Goal: Transaction & Acquisition: Register for event/course

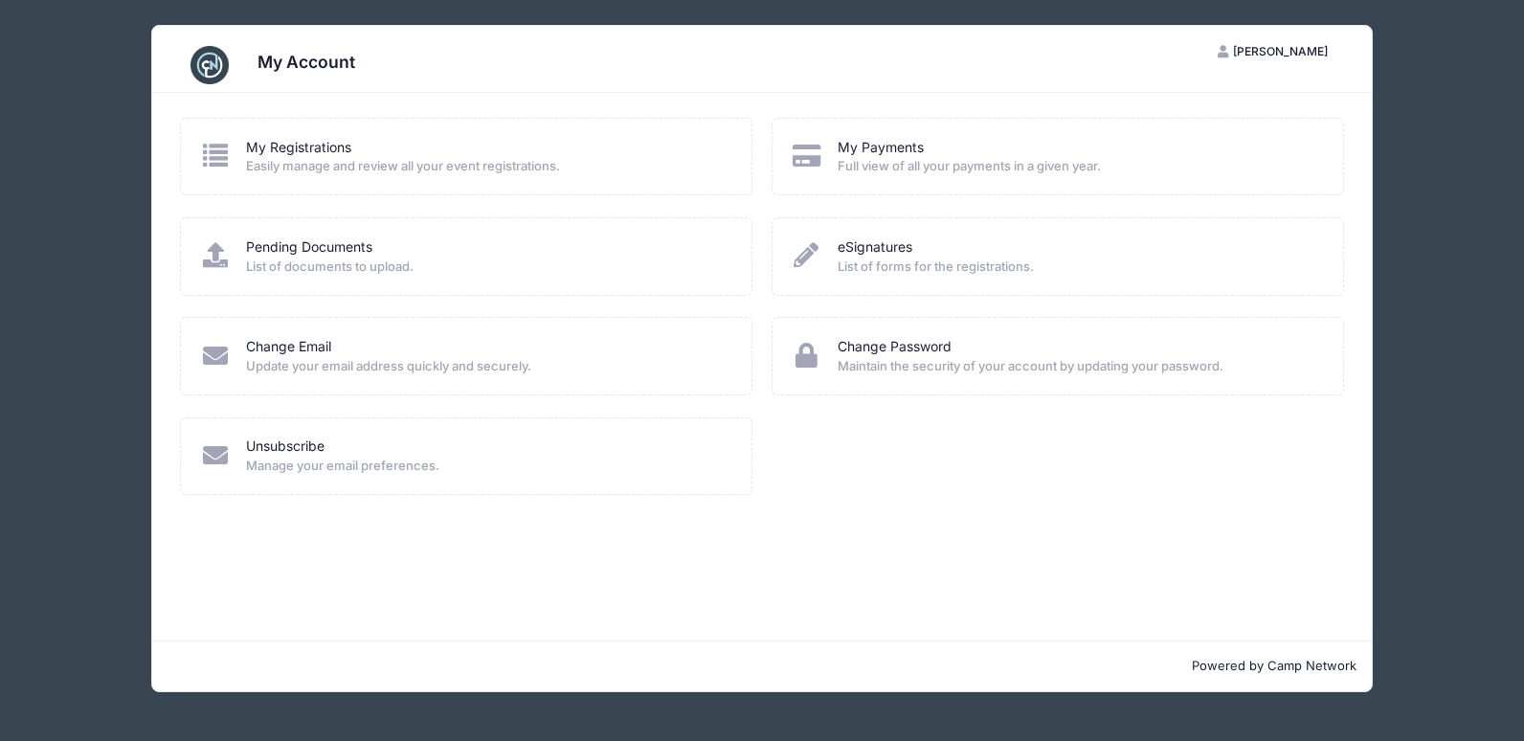
click at [337, 168] on span "Easily manage and review all your event registrations." at bounding box center [486, 166] width 480 height 19
click at [208, 161] on icon at bounding box center [215, 155] width 32 height 25
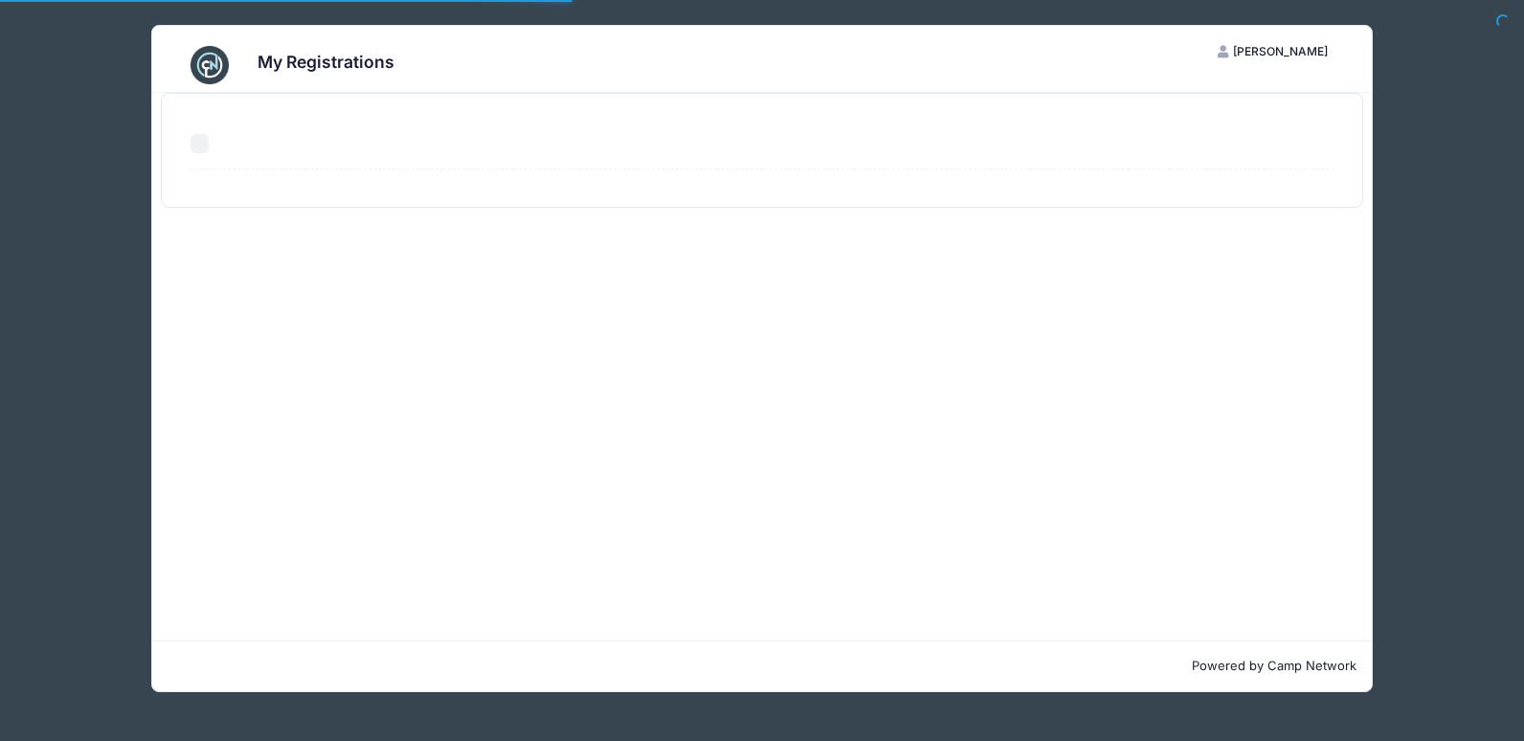
select select "50"
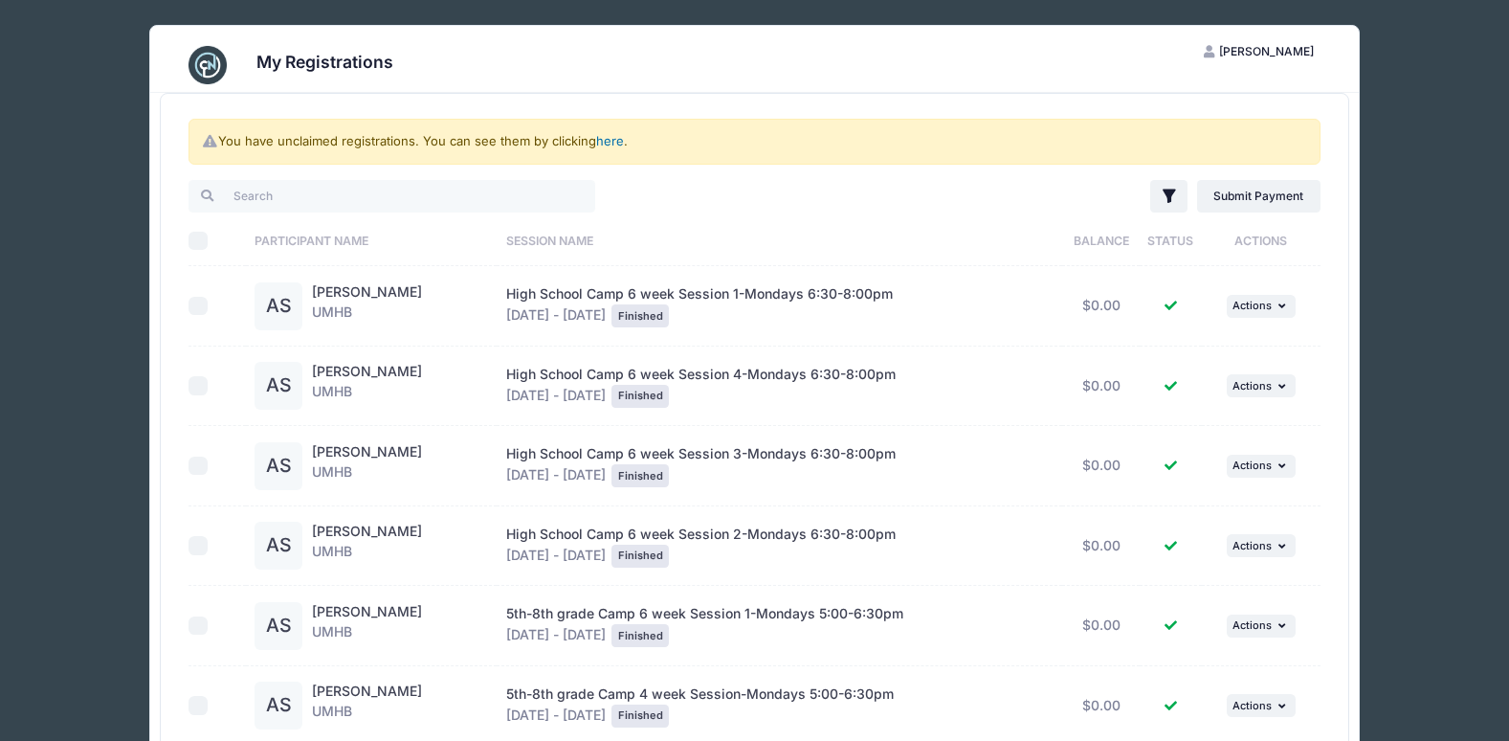
click at [618, 145] on link "here" at bounding box center [610, 140] width 28 height 15
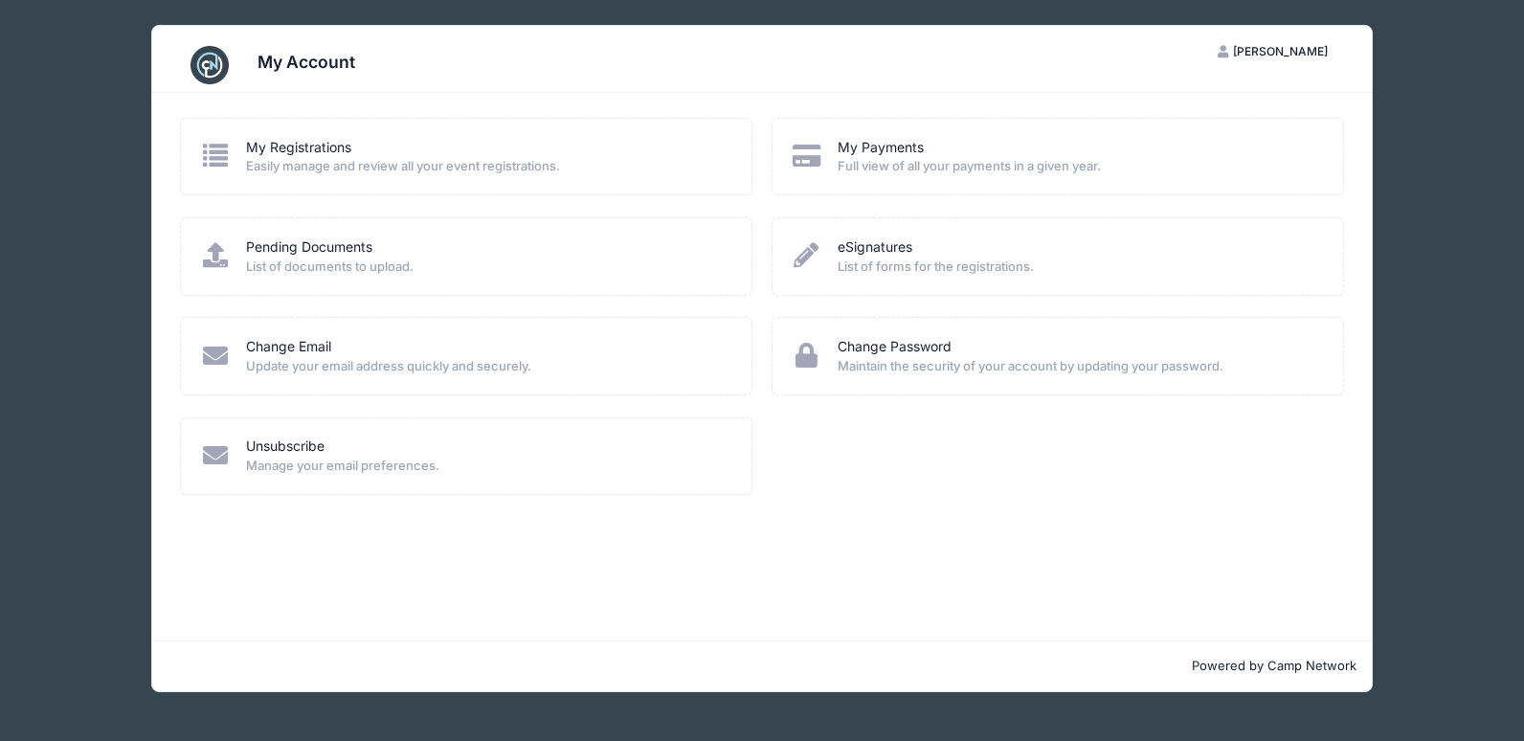
click at [211, 162] on icon at bounding box center [215, 155] width 32 height 25
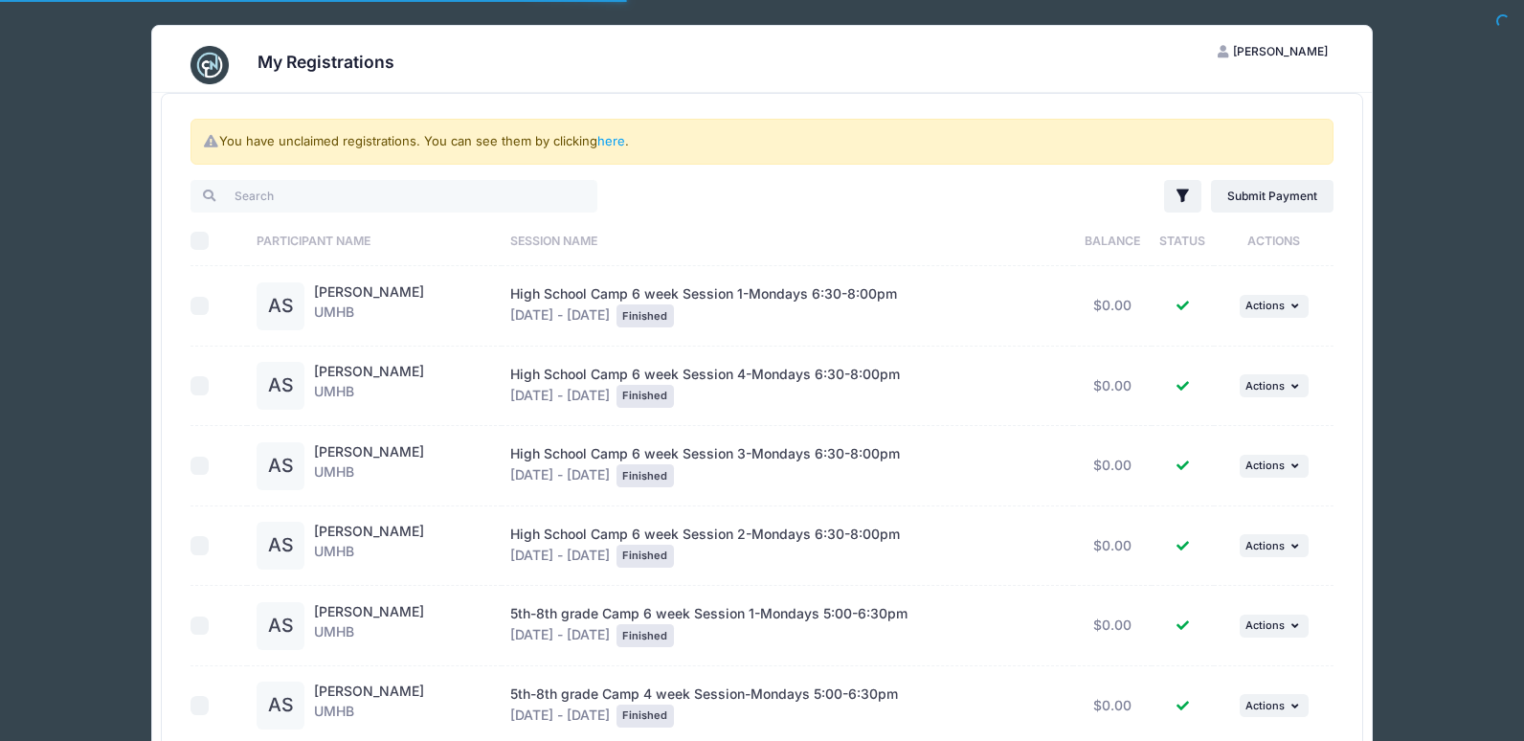
select select "50"
click at [345, 196] on input "search" at bounding box center [392, 196] width 407 height 33
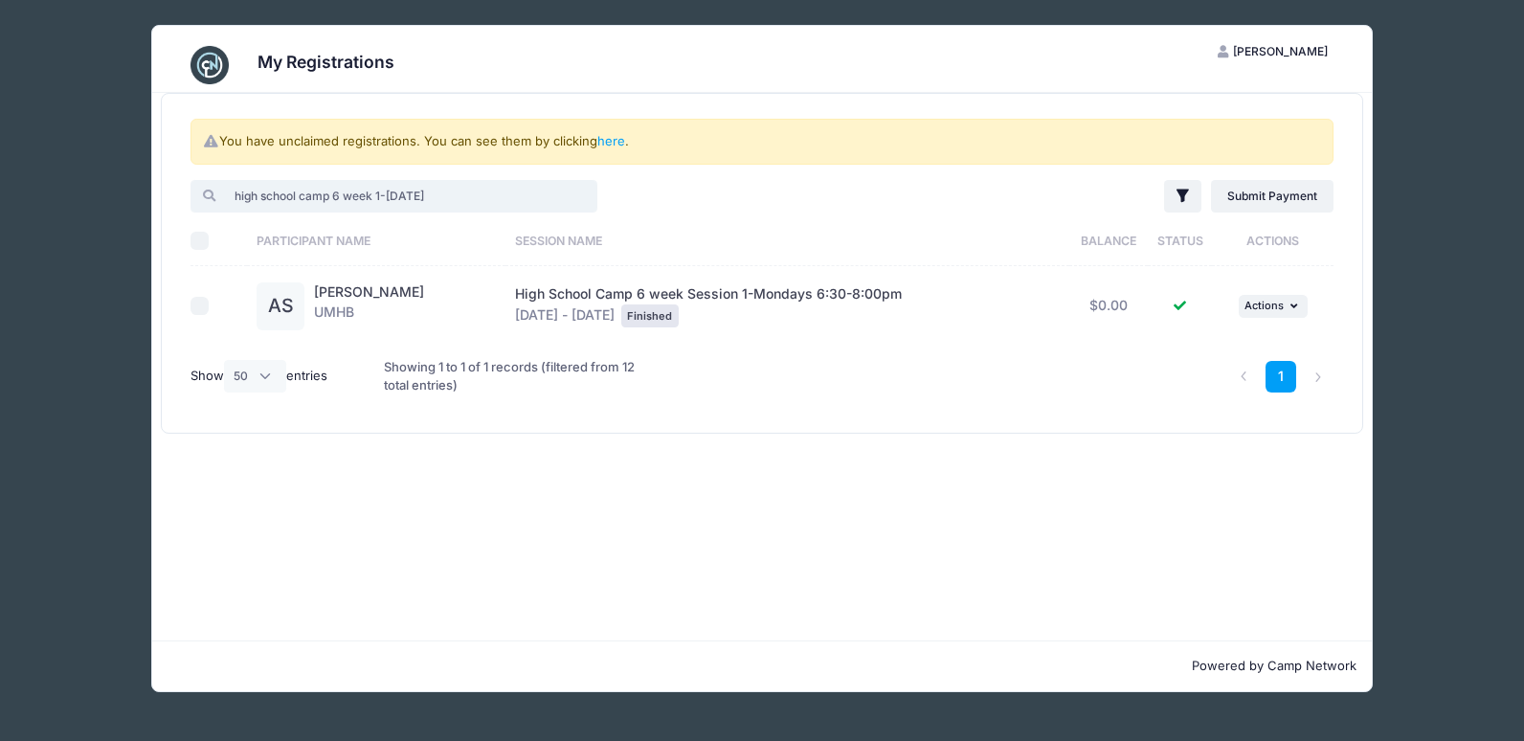
type input "high school camp 6 week 1-monday"
drag, startPoint x: 558, startPoint y: 296, endPoint x: 580, endPoint y: 318, distance: 31.1
click at [558, 297] on span "High School Camp 6 week Session 1-Mondays 6:30-8:00pm" at bounding box center [708, 293] width 387 height 16
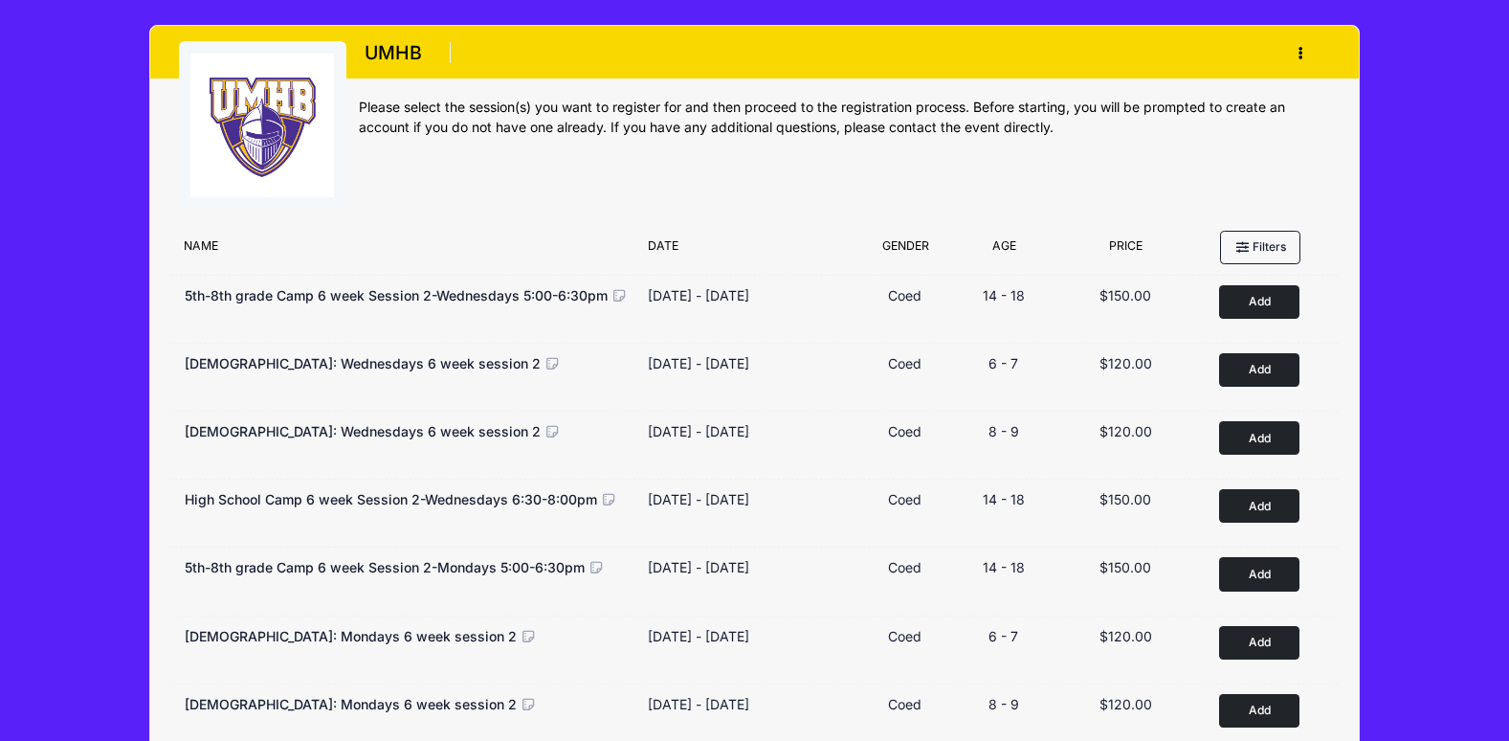
scroll to position [96, 0]
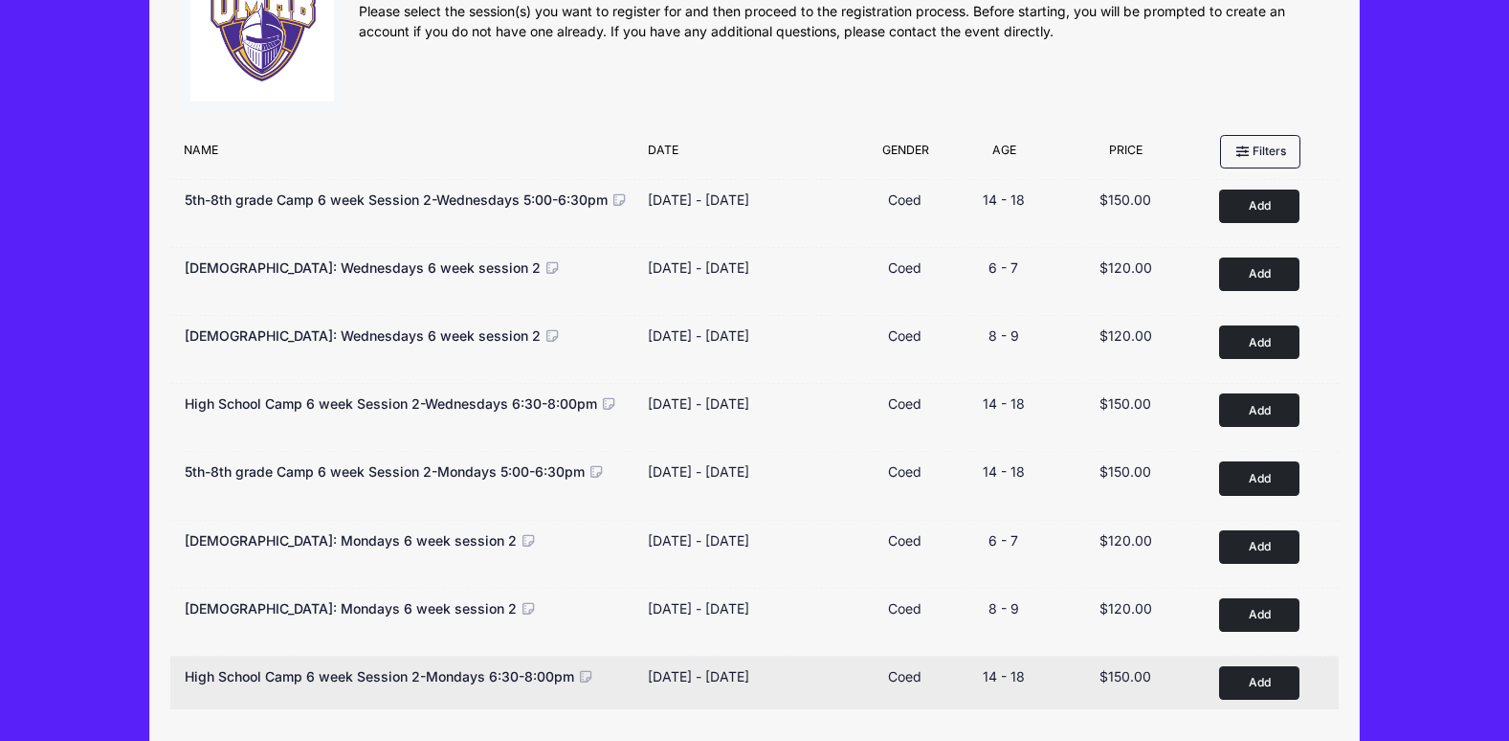
click at [582, 672] on icon at bounding box center [586, 676] width 17 height 13
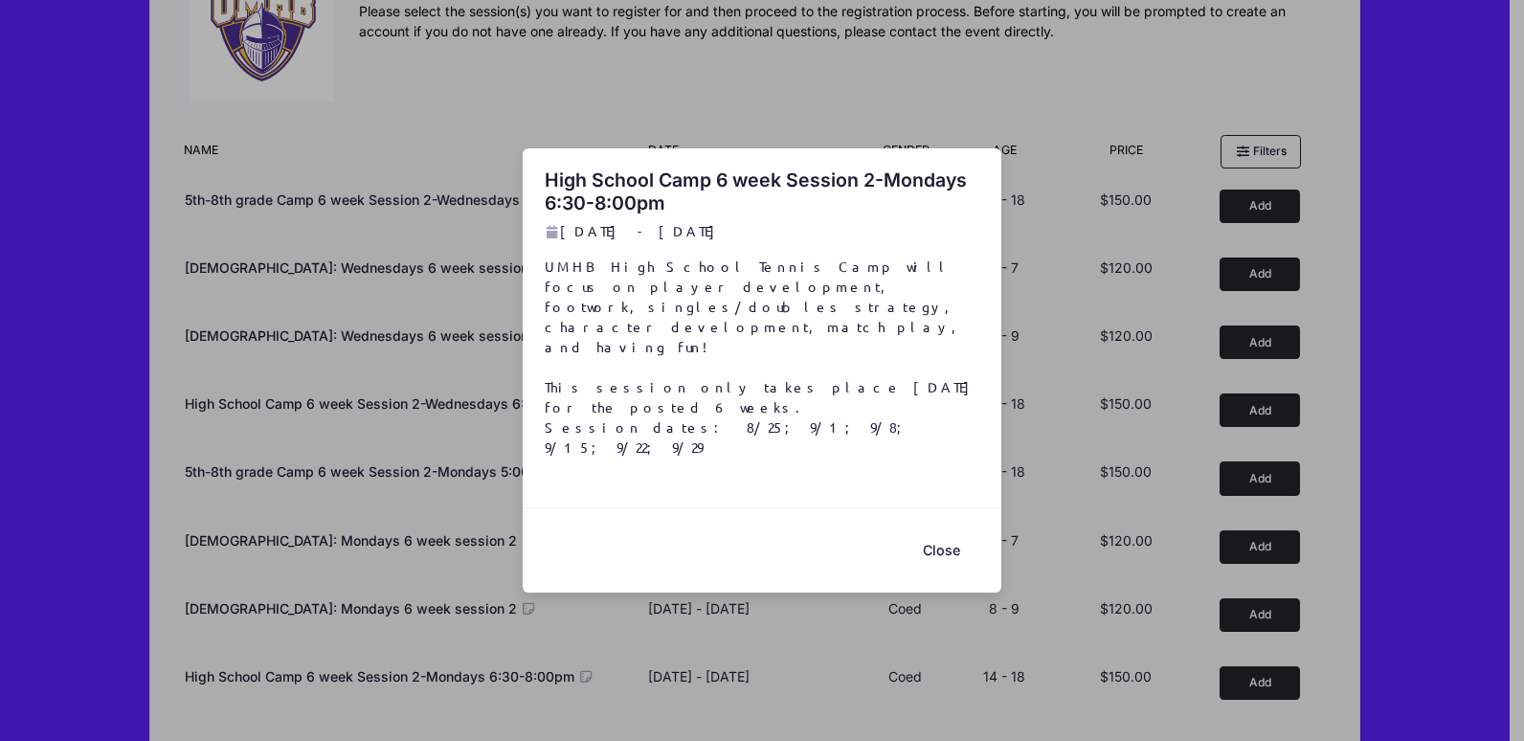
click at [941, 530] on button "Close" at bounding box center [941, 550] width 77 height 41
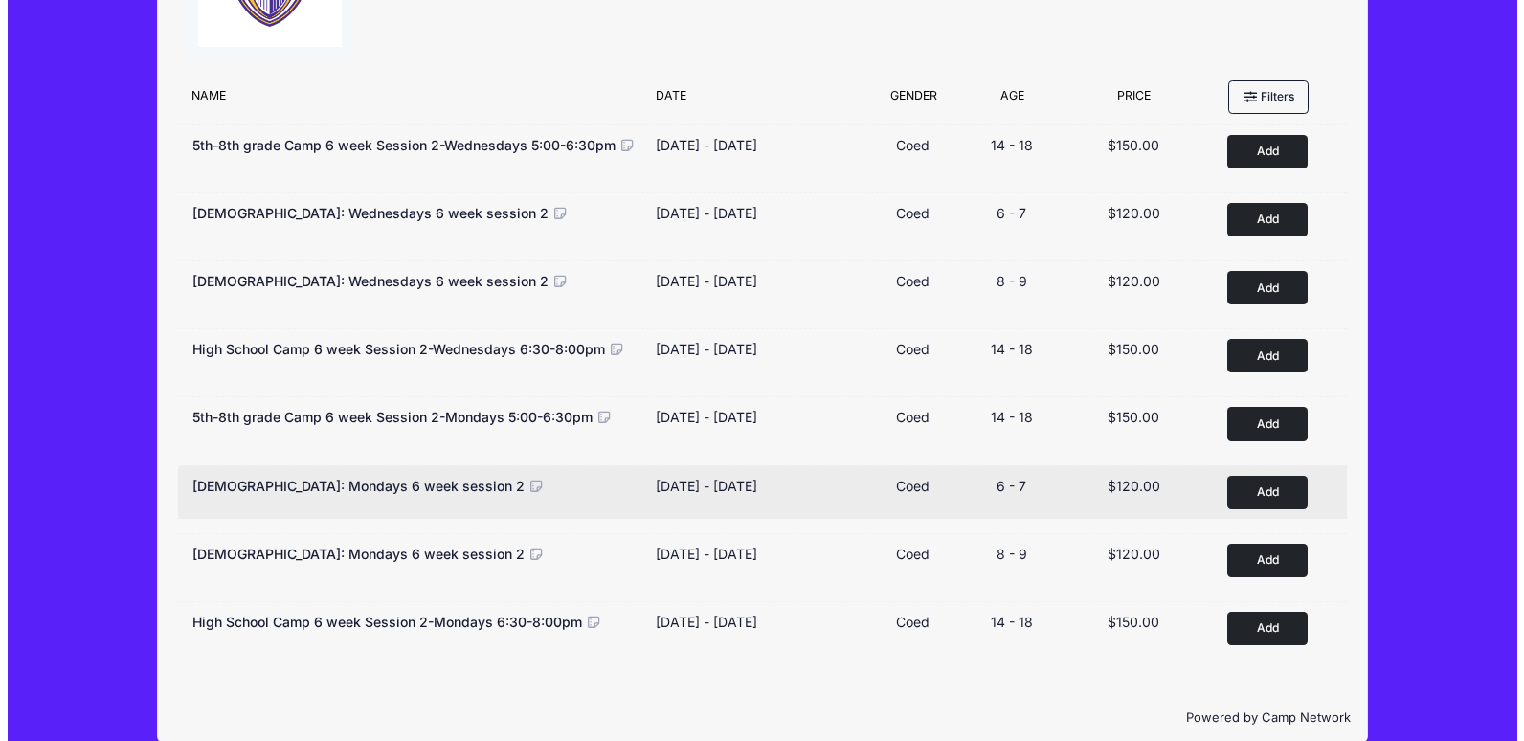
scroll to position [178, 0]
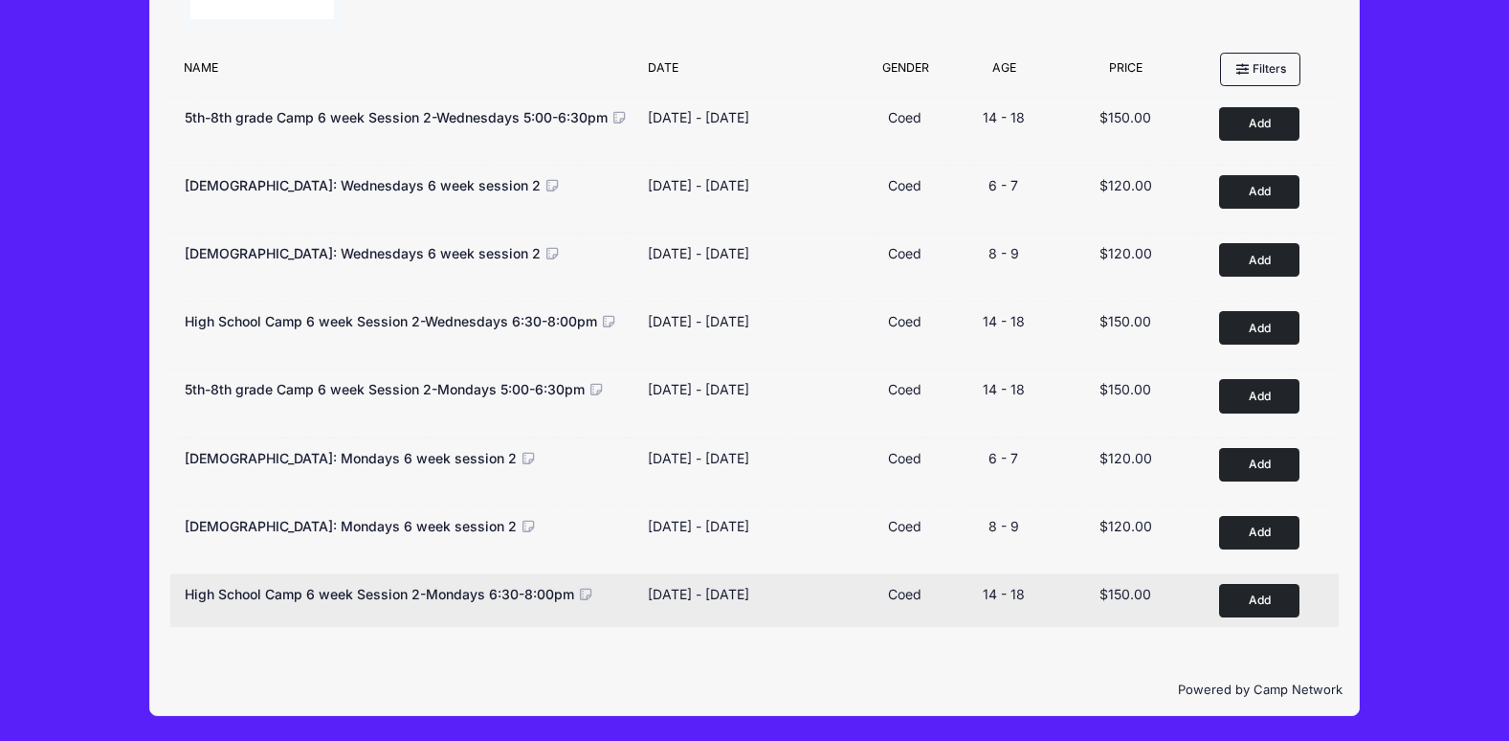
click at [1269, 611] on button "Add to Cart" at bounding box center [1259, 600] width 80 height 33
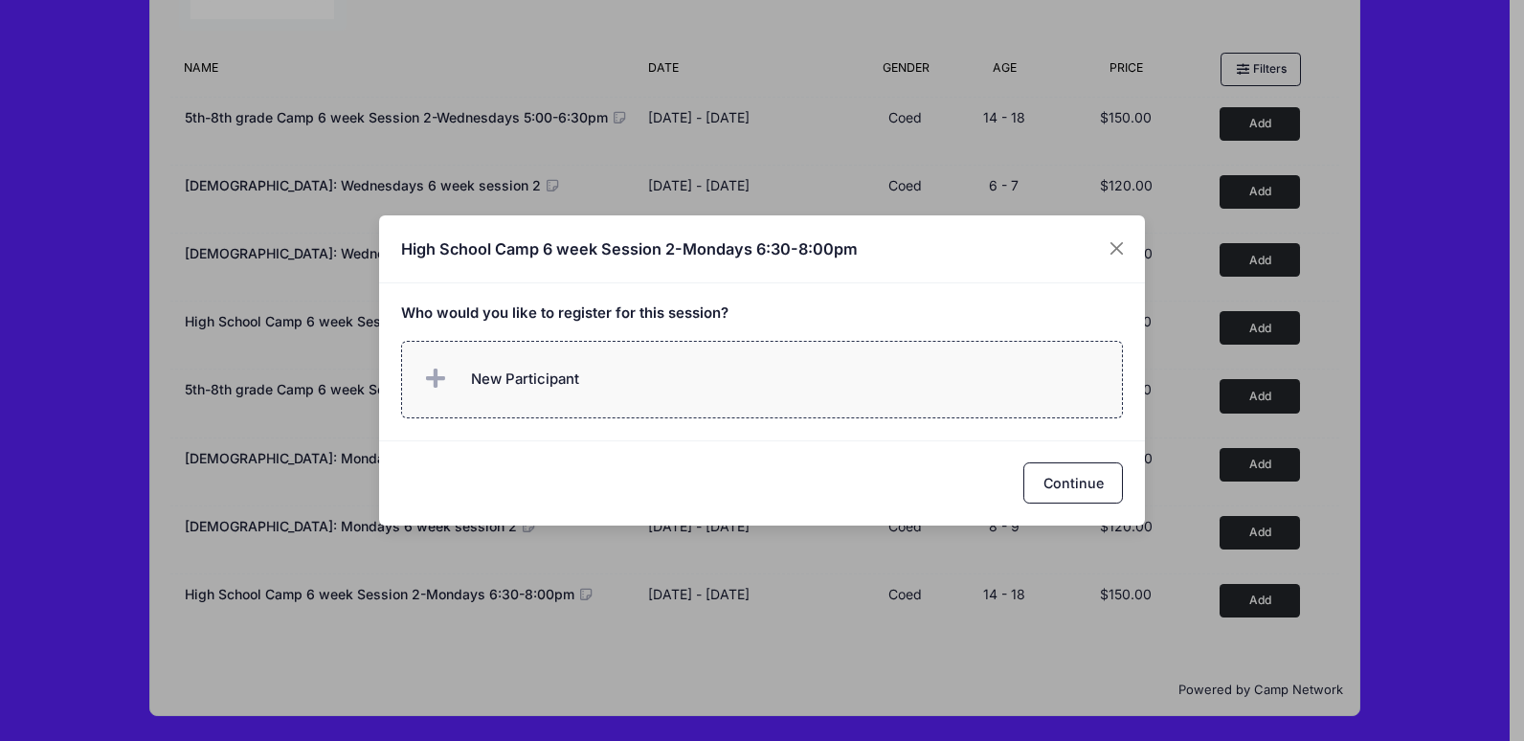
click at [446, 386] on span at bounding box center [439, 379] width 38 height 38
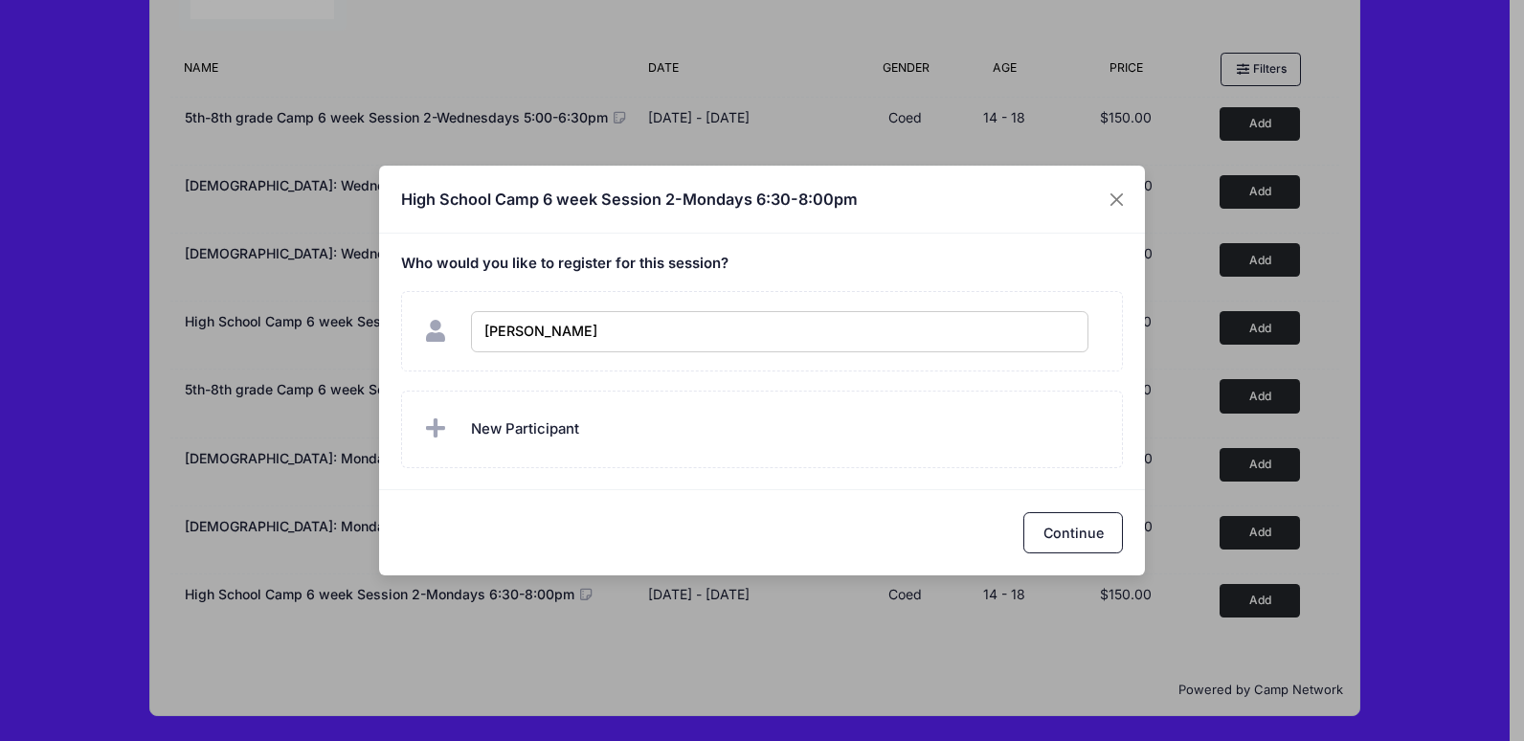
type input "Alyson Sweeden"
checkbox input "true"
click at [1050, 536] on button "Continue" at bounding box center [1073, 532] width 100 height 41
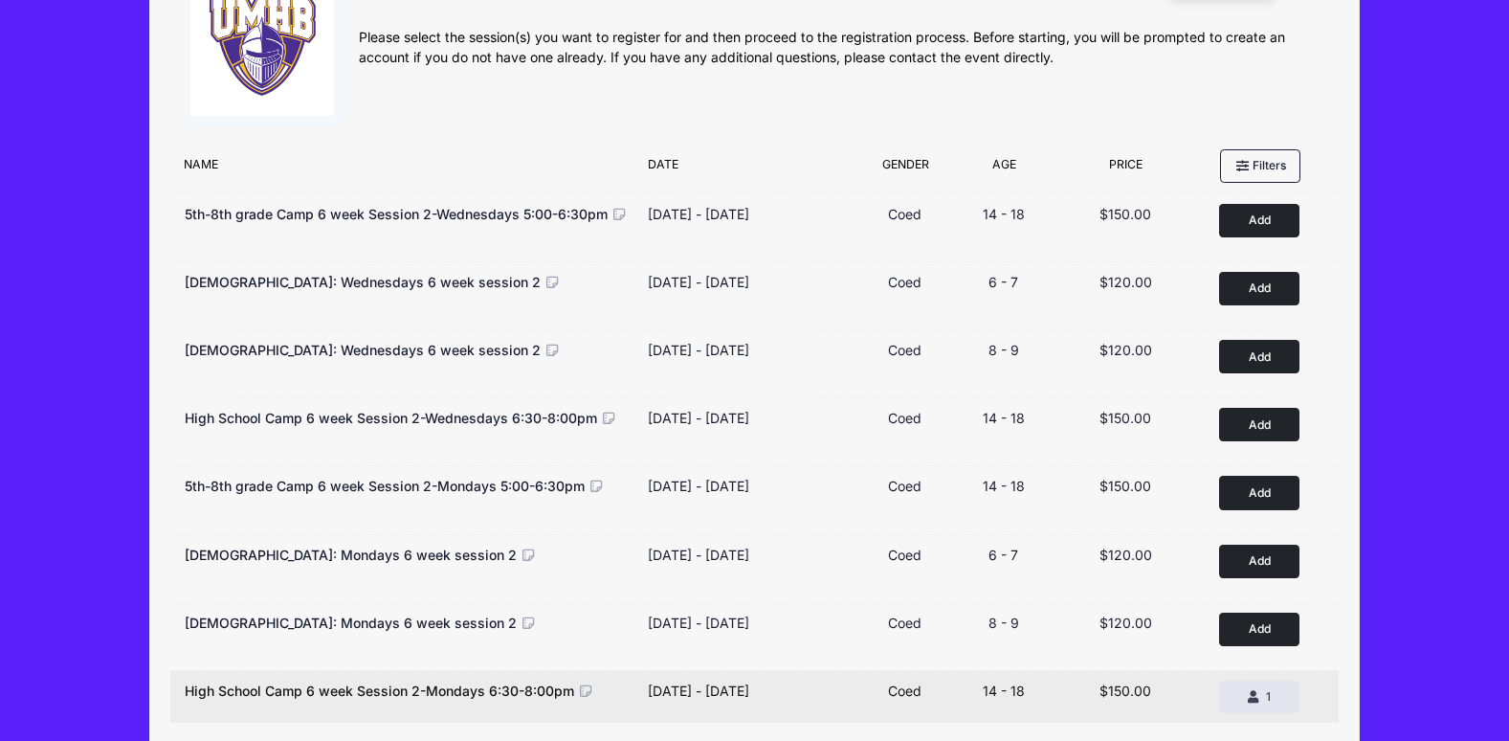
scroll to position [0, 0]
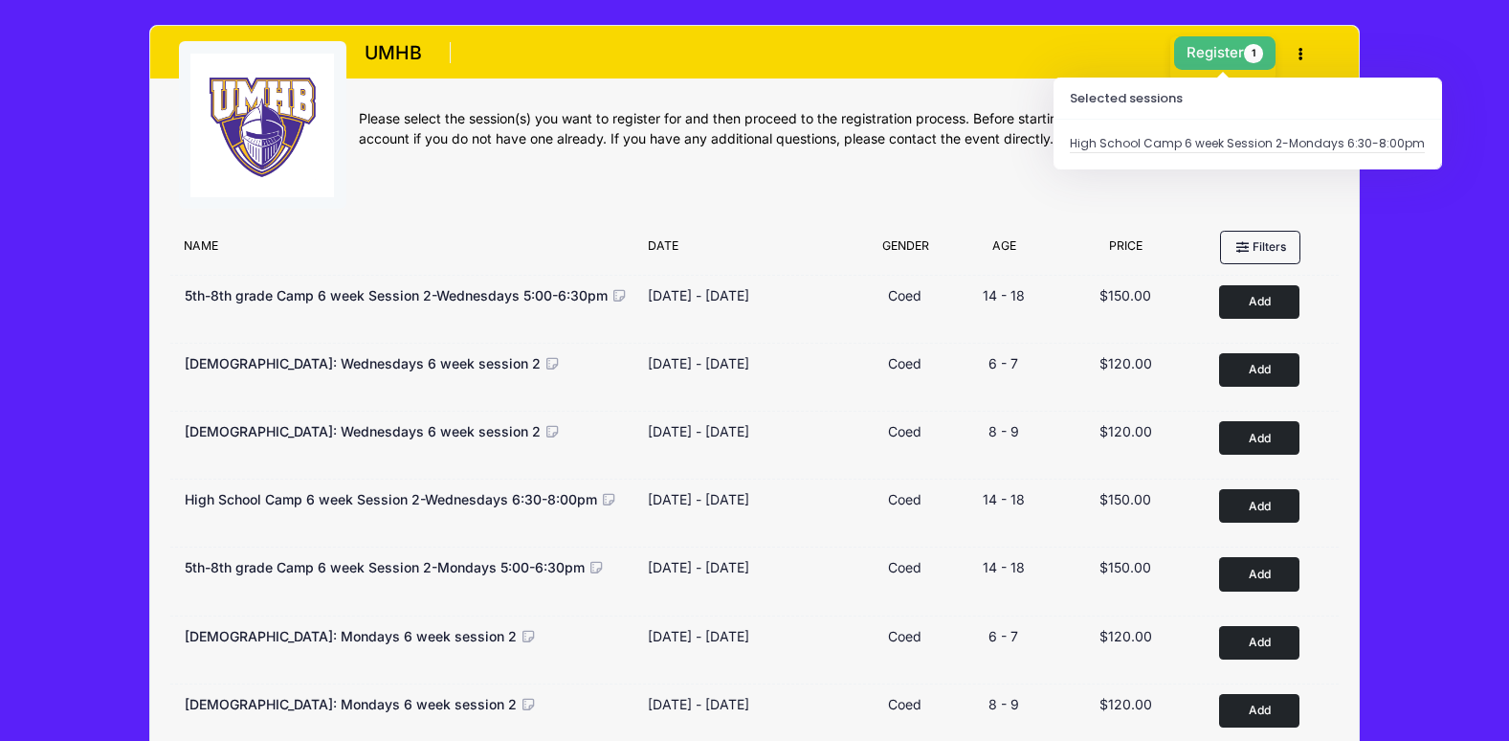
click at [1194, 51] on button "Register 1" at bounding box center [1224, 52] width 101 height 33
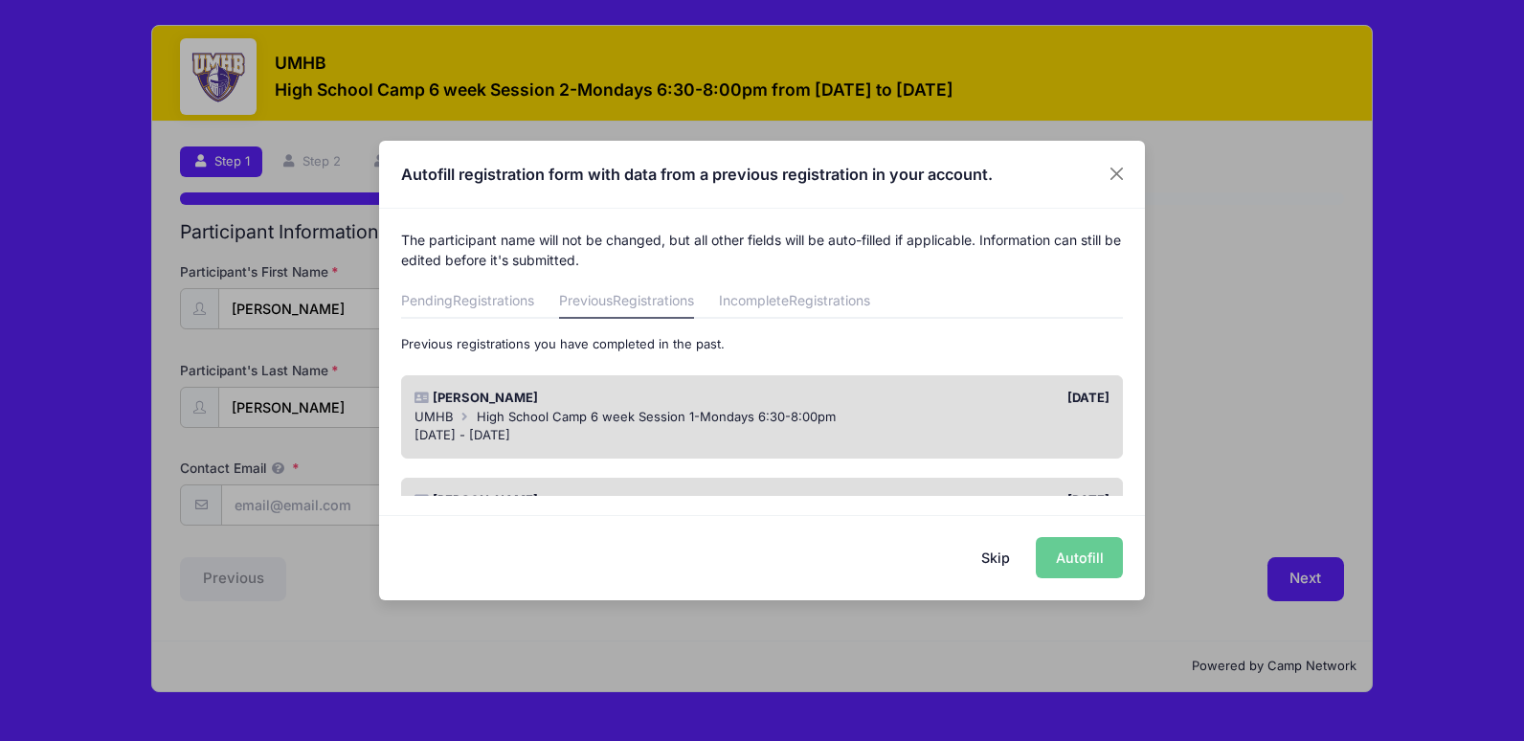
click at [609, 423] on span "High School Camp 6 week Session 1-Mondays 6:30-8:00pm" at bounding box center [656, 416] width 359 height 15
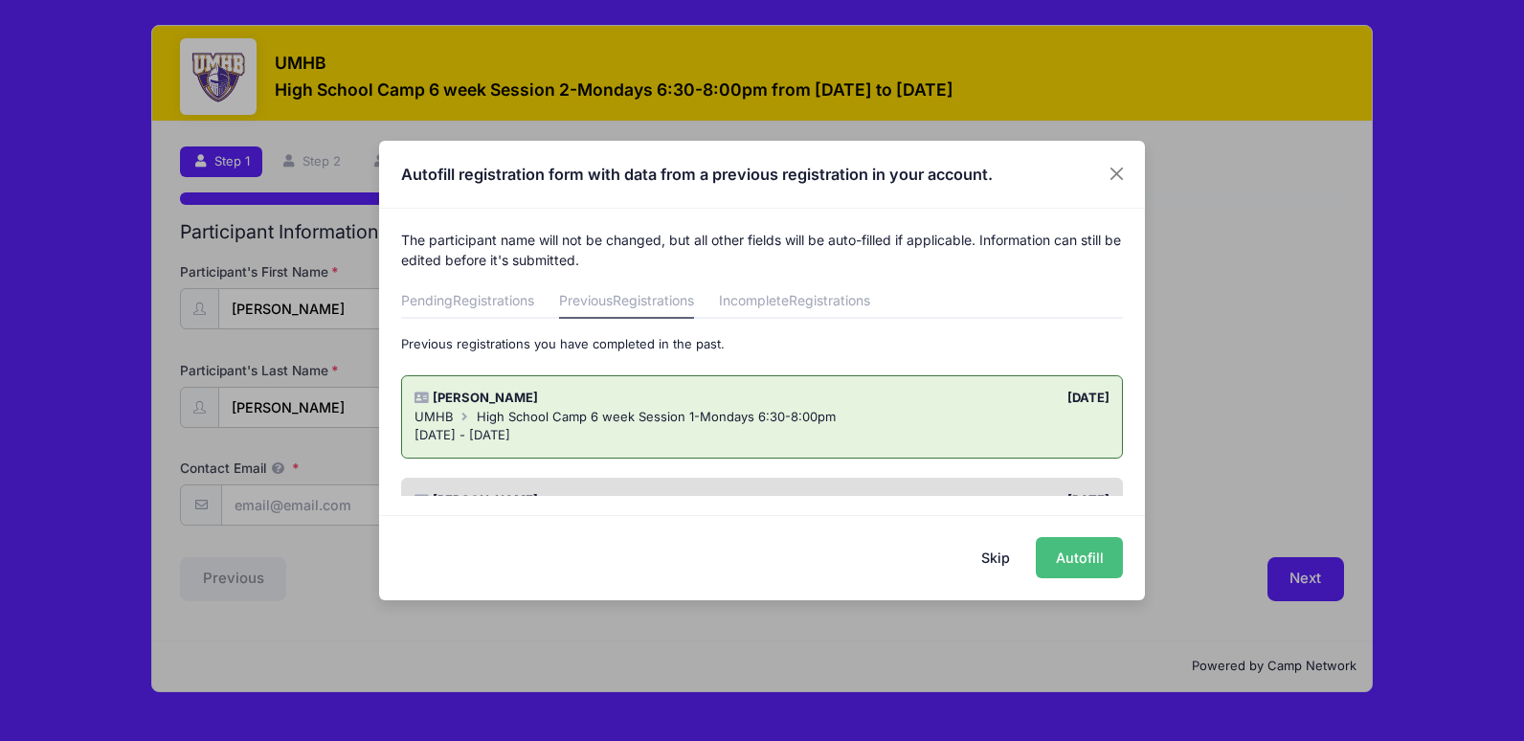
click at [1085, 566] on button "Autofill" at bounding box center [1079, 557] width 87 height 41
type input "[EMAIL_ADDRESS][DOMAIN_NAME]"
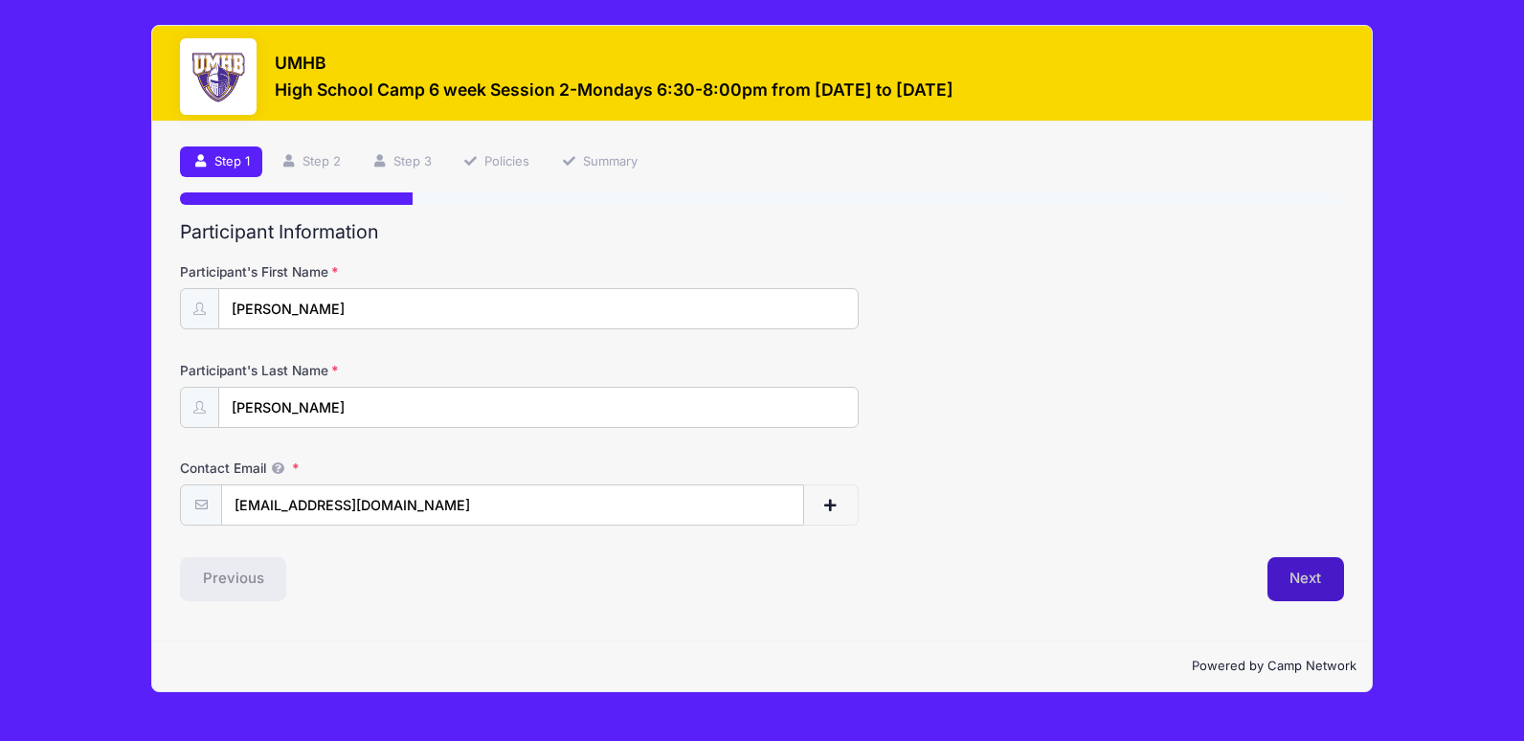
click at [1329, 578] on button "Next" at bounding box center [1306, 579] width 78 height 44
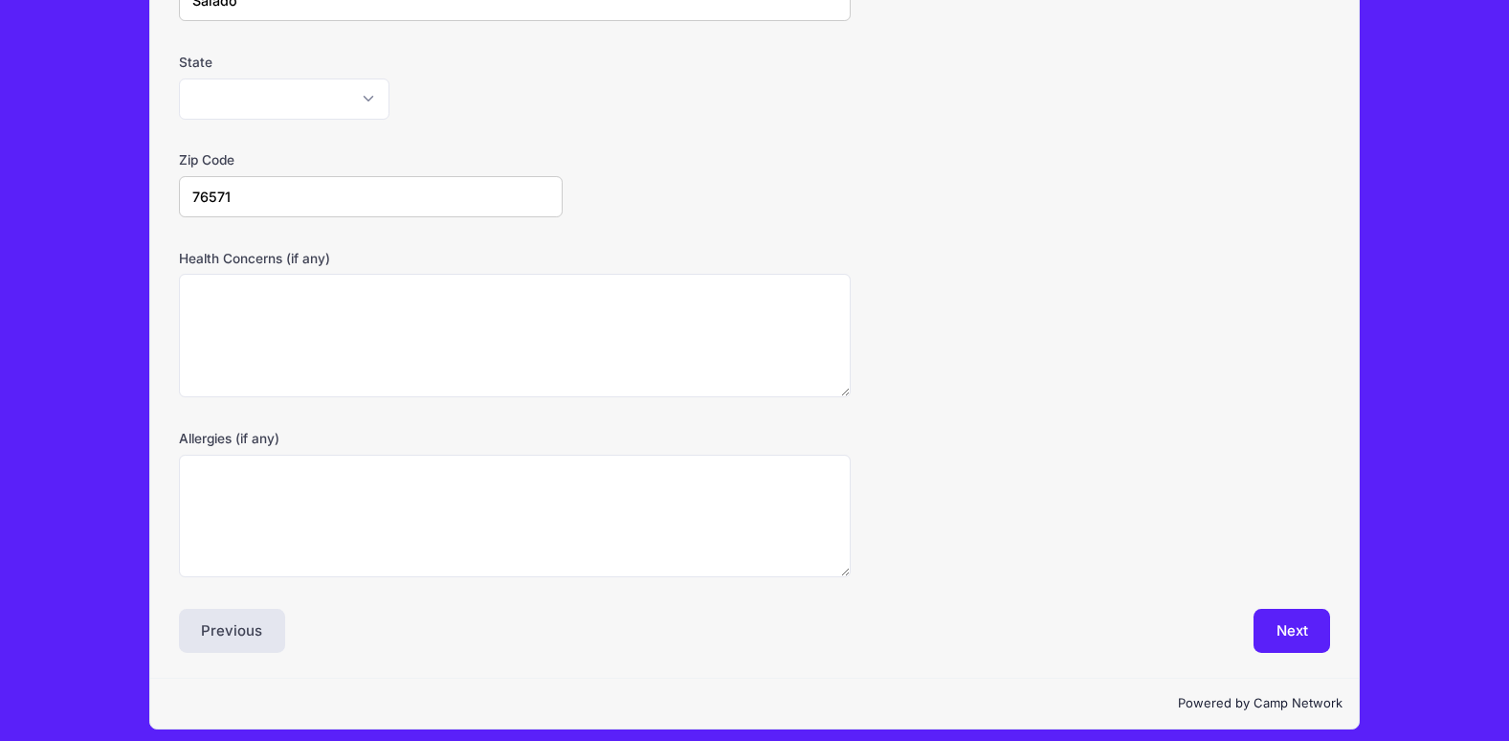
scroll to position [518, 0]
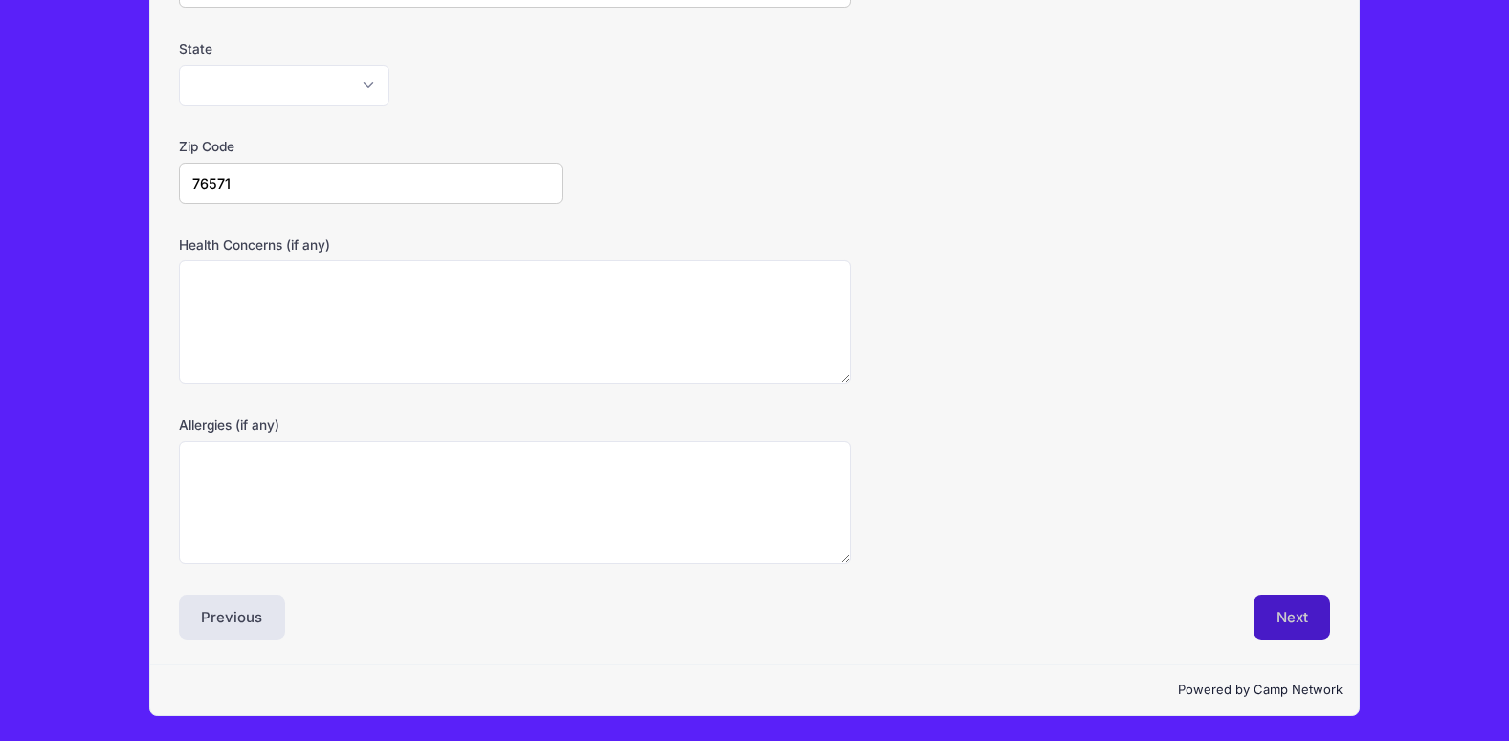
click at [1277, 619] on button "Next" at bounding box center [1293, 617] width 78 height 44
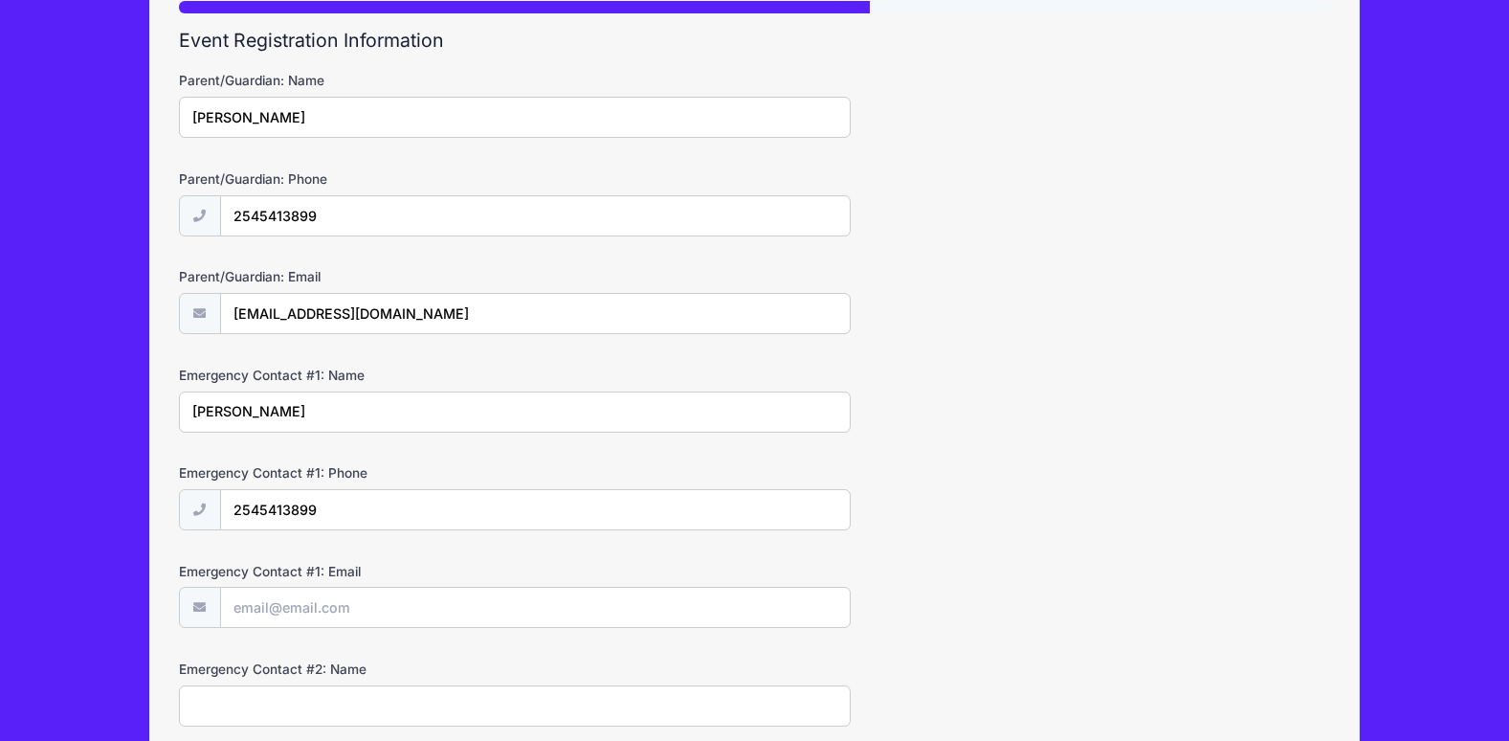
scroll to position [287, 0]
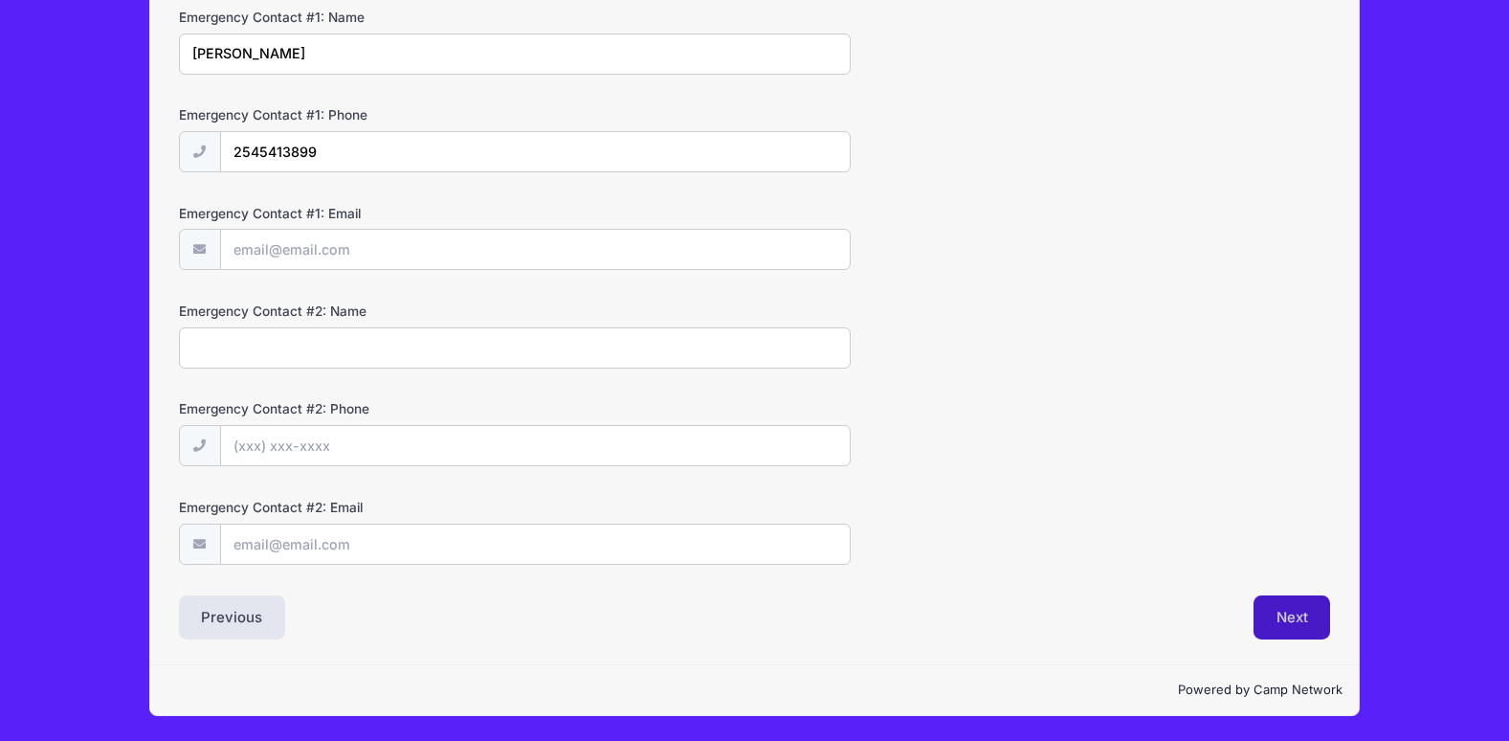
click at [1279, 606] on button "Next" at bounding box center [1293, 617] width 78 height 44
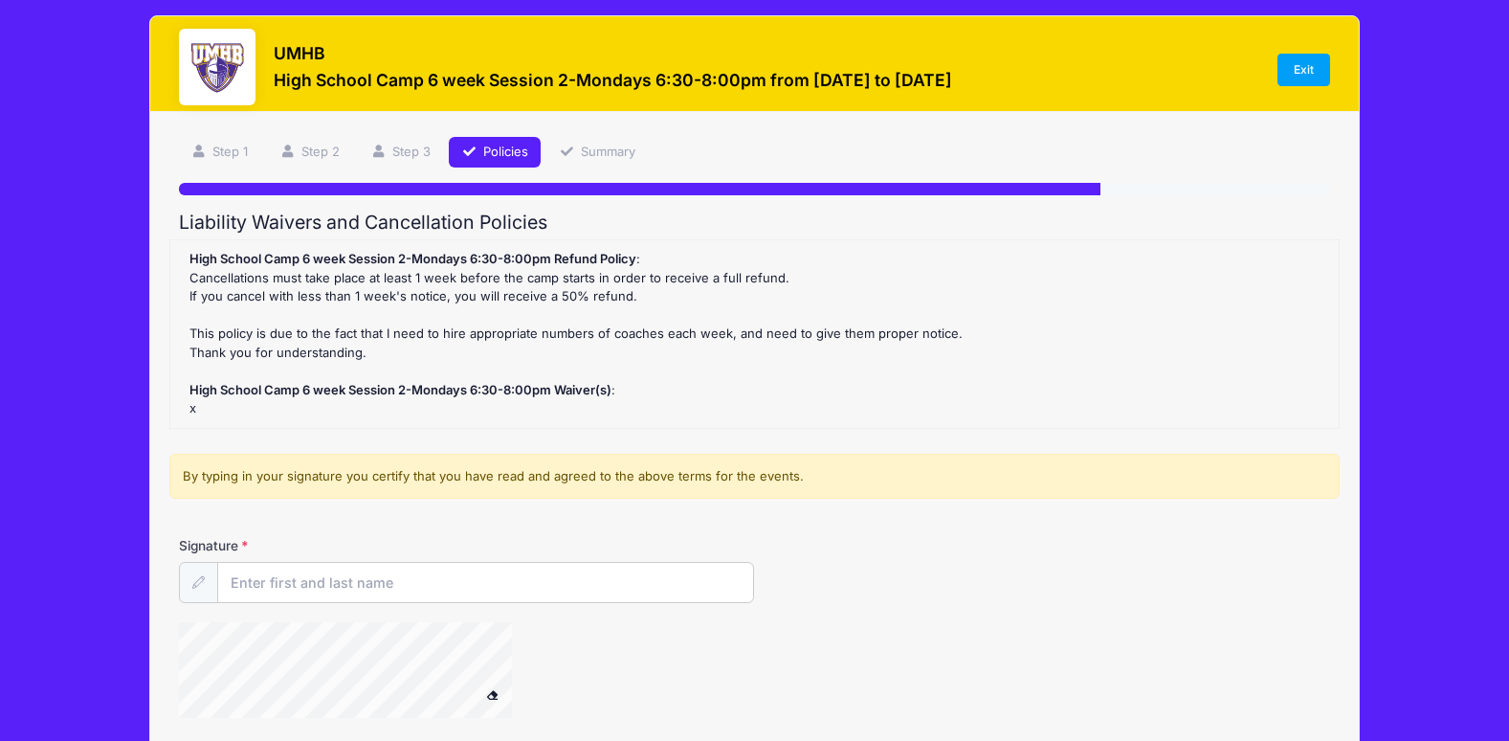
scroll to position [0, 0]
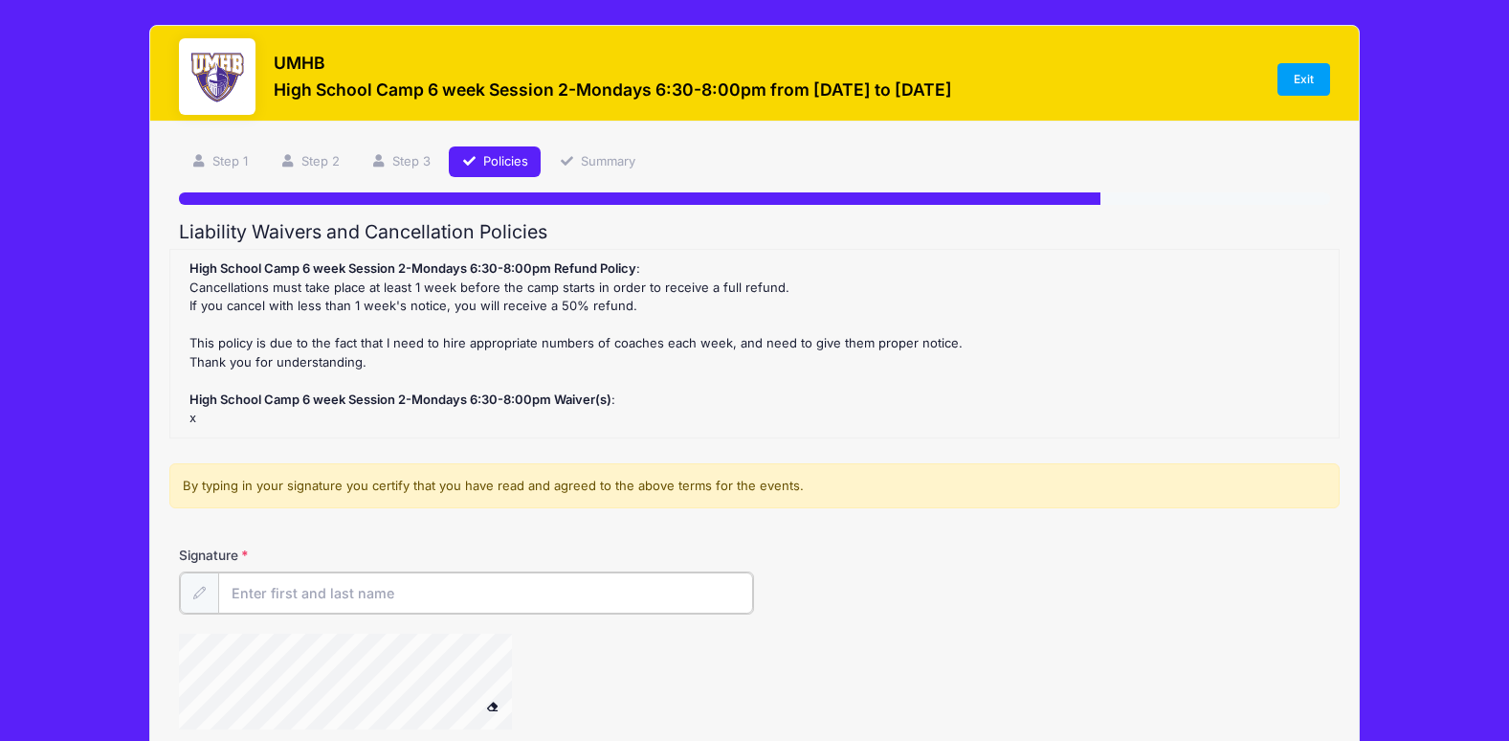
click at [383, 591] on input "Signature" at bounding box center [486, 592] width 536 height 41
click at [192, 595] on icon at bounding box center [198, 592] width 12 height 12
click at [278, 600] on input "Brandy Wad" at bounding box center [486, 592] width 536 height 41
type input "Brandy Wadford"
click at [973, 513] on div "By typing in your signature you certify that you have read and agreed to the ab…" at bounding box center [754, 492] width 1170 height 58
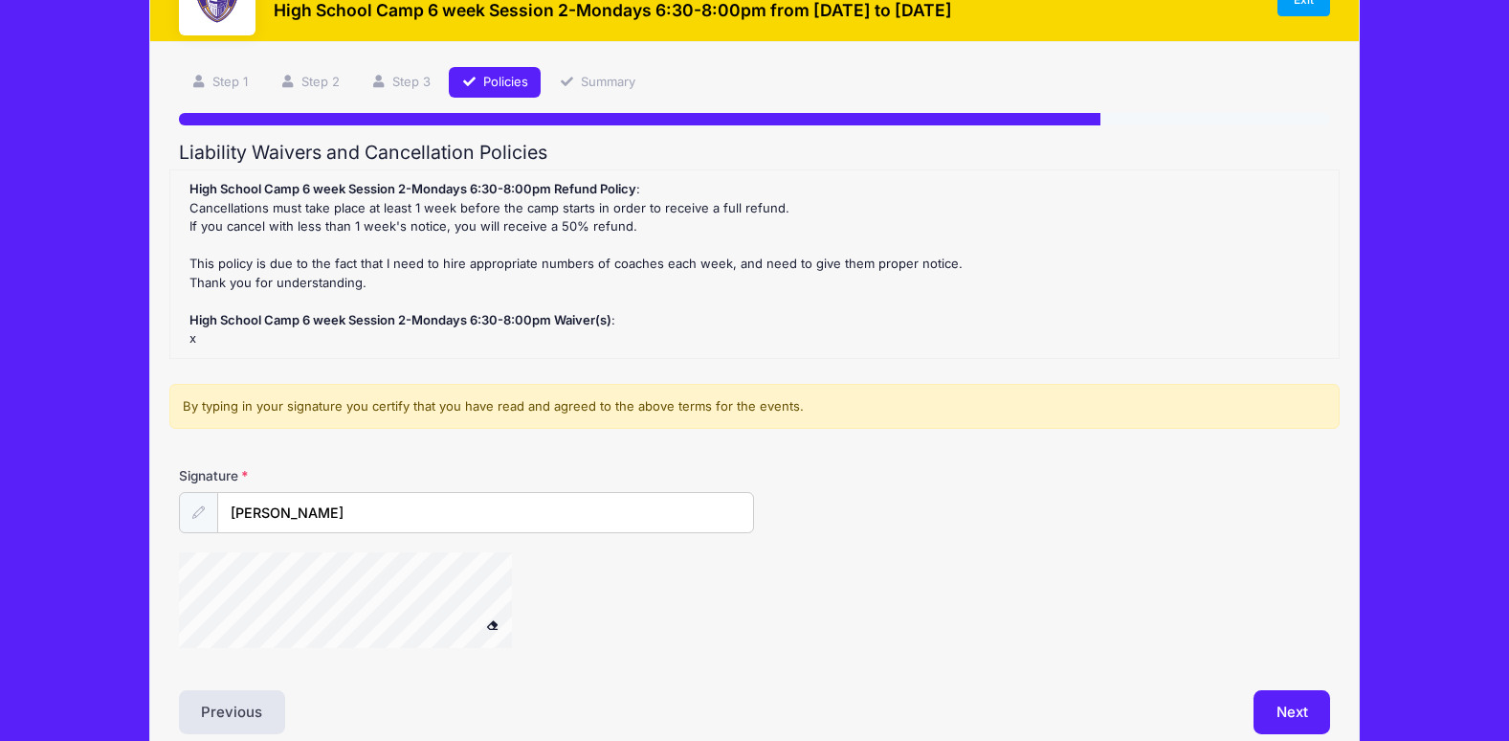
scroll to position [174, 0]
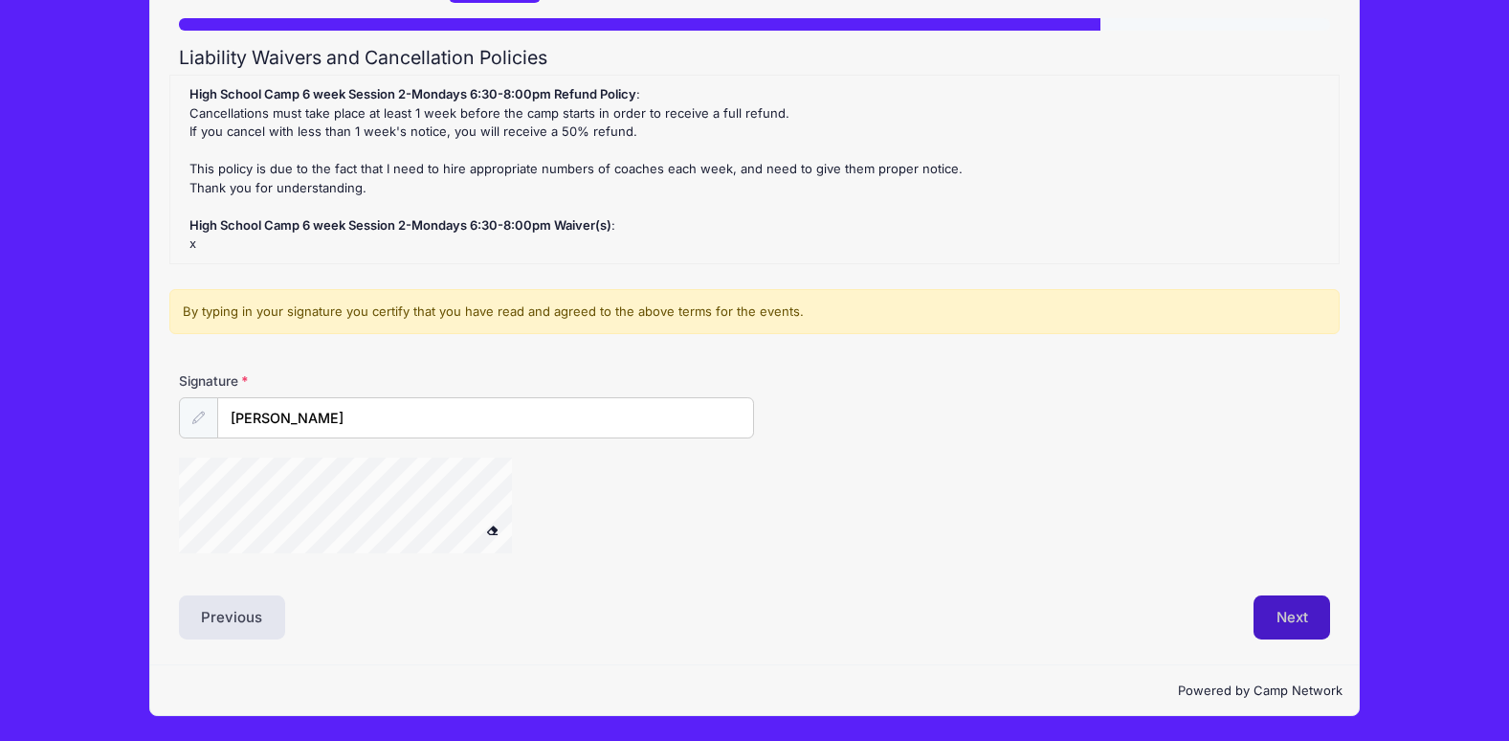
click at [1310, 631] on button "Next" at bounding box center [1293, 617] width 78 height 44
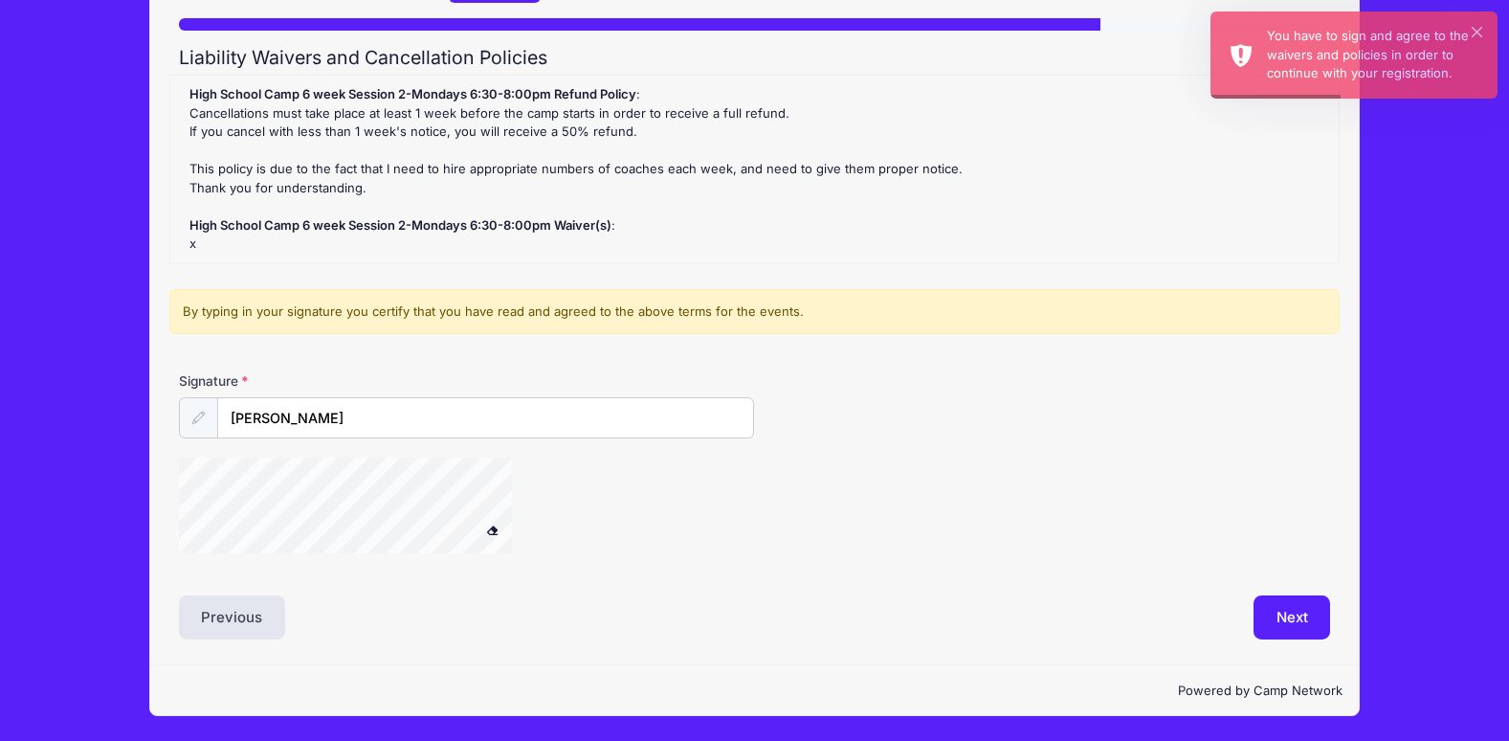
click at [564, 468] on div at bounding box center [563, 507] width 768 height 101
click at [1306, 625] on button "Next" at bounding box center [1293, 617] width 78 height 44
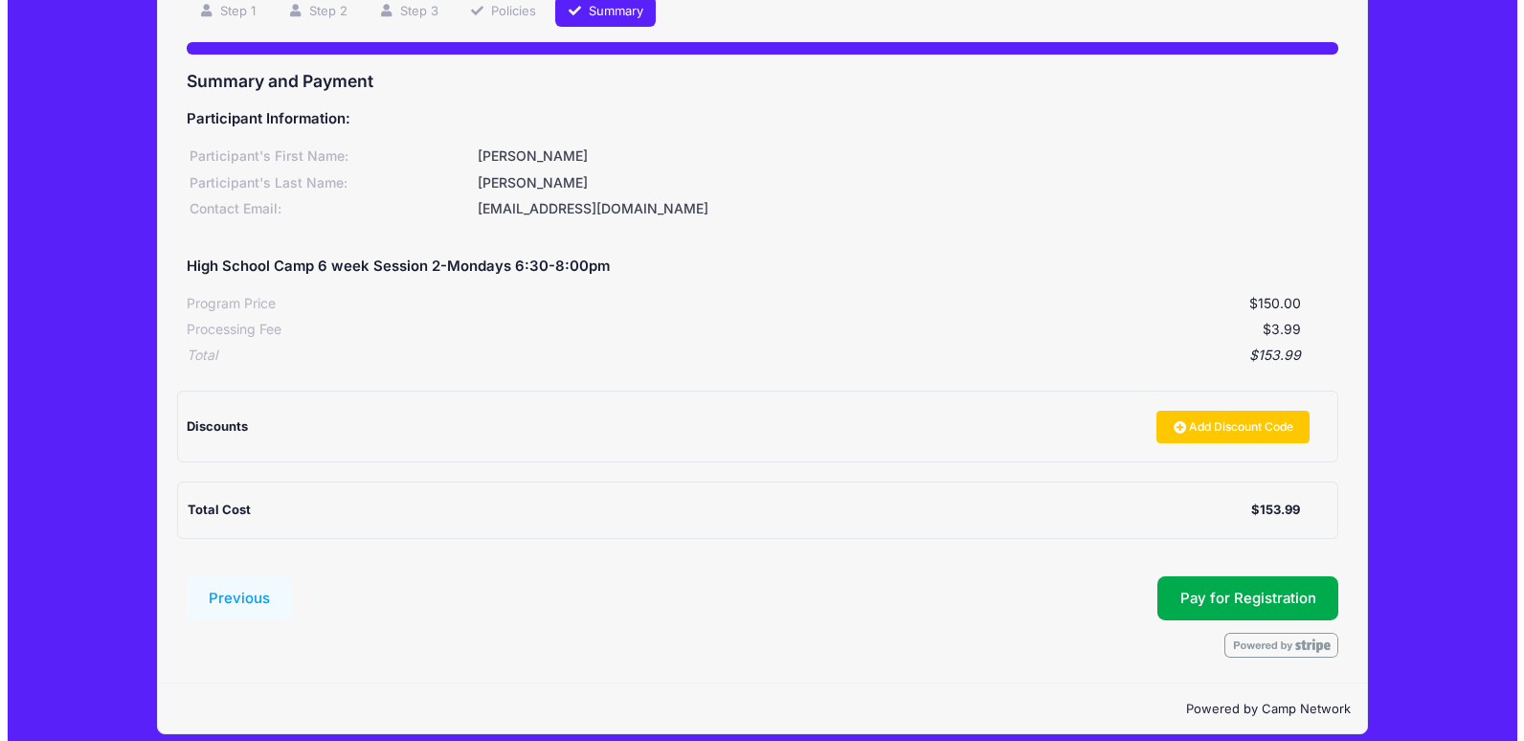
scroll to position [168, 0]
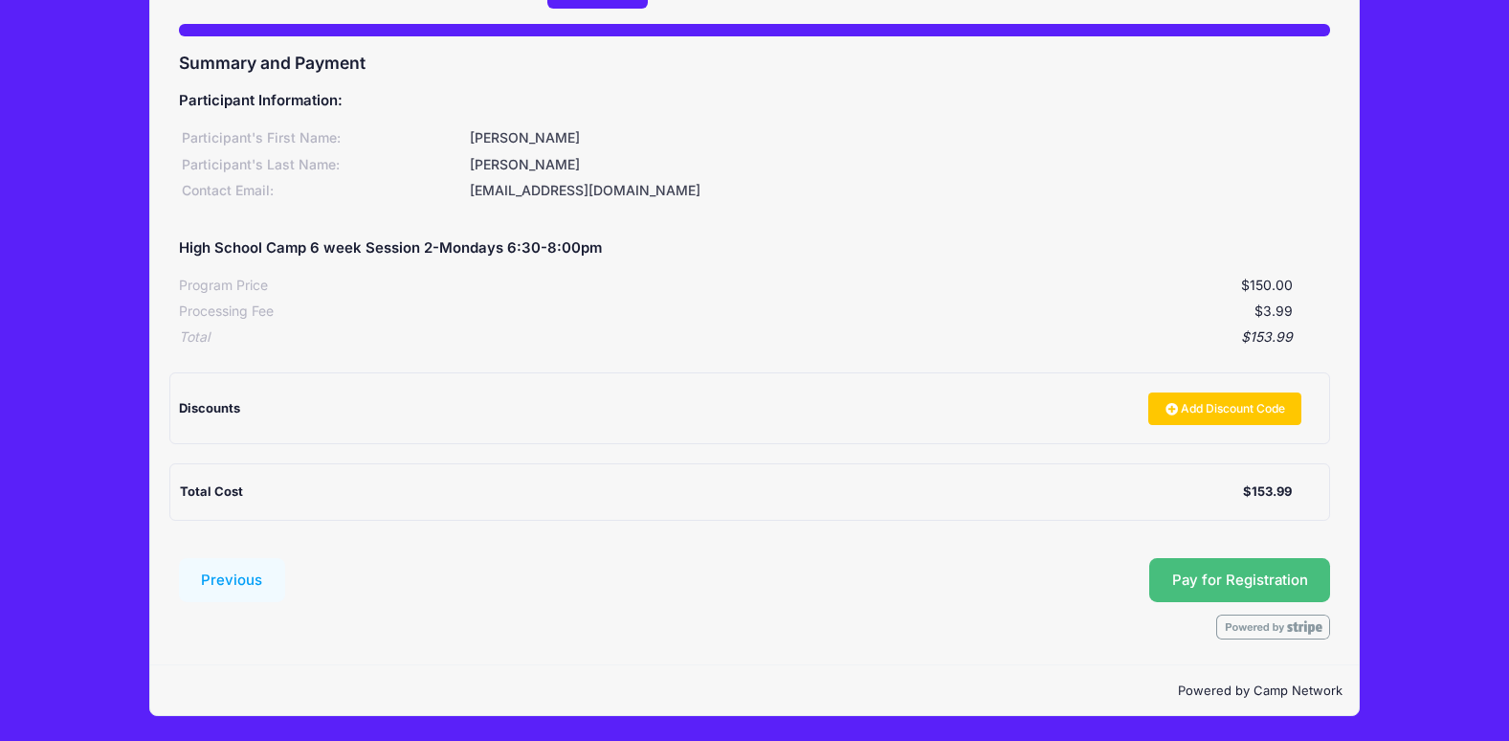
click at [1182, 581] on button "Pay for Registration" at bounding box center [1240, 580] width 182 height 44
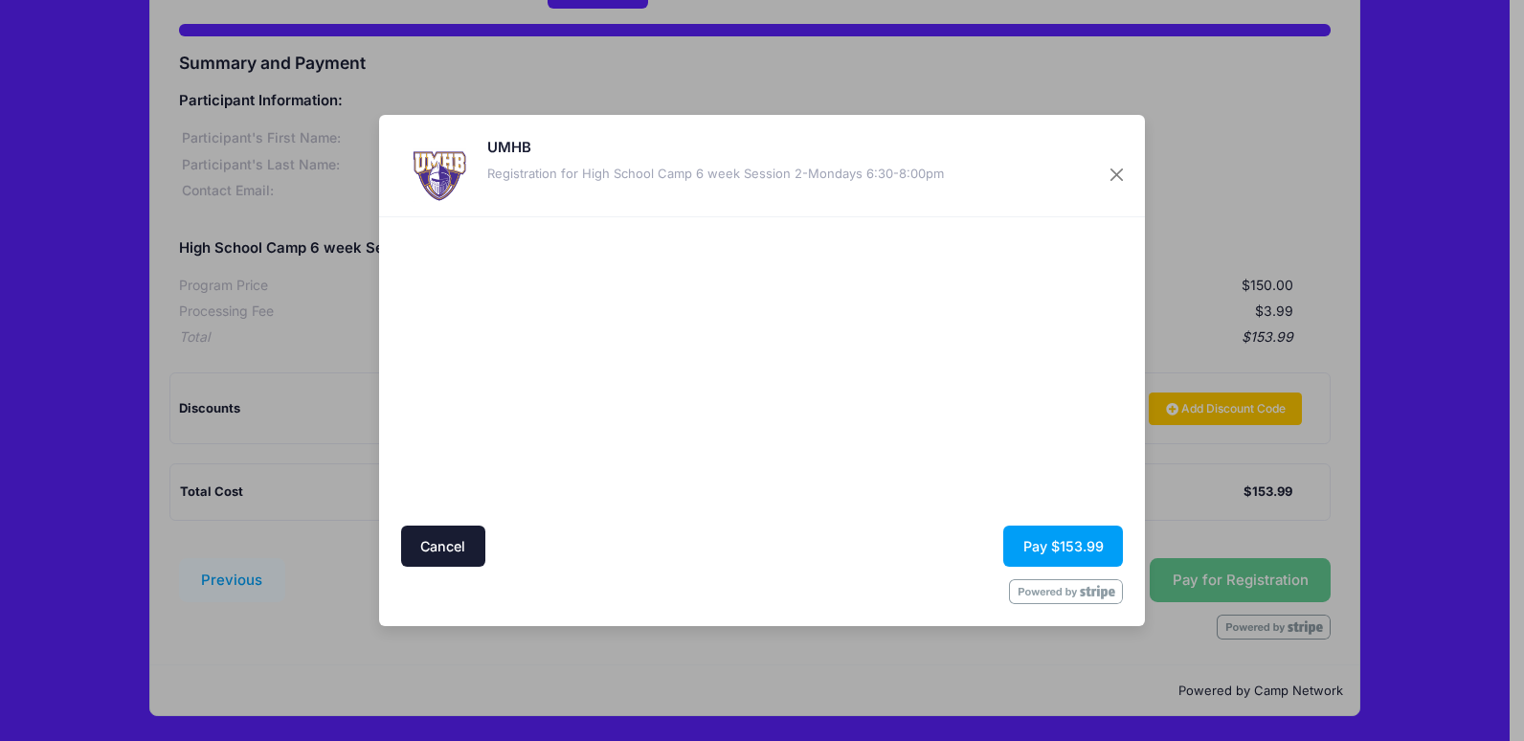
click at [1059, 146] on div "UMHB Registration for High School Camp 6 week Session 2-Mondays 6:30-8:00pm" at bounding box center [762, 166] width 766 height 102
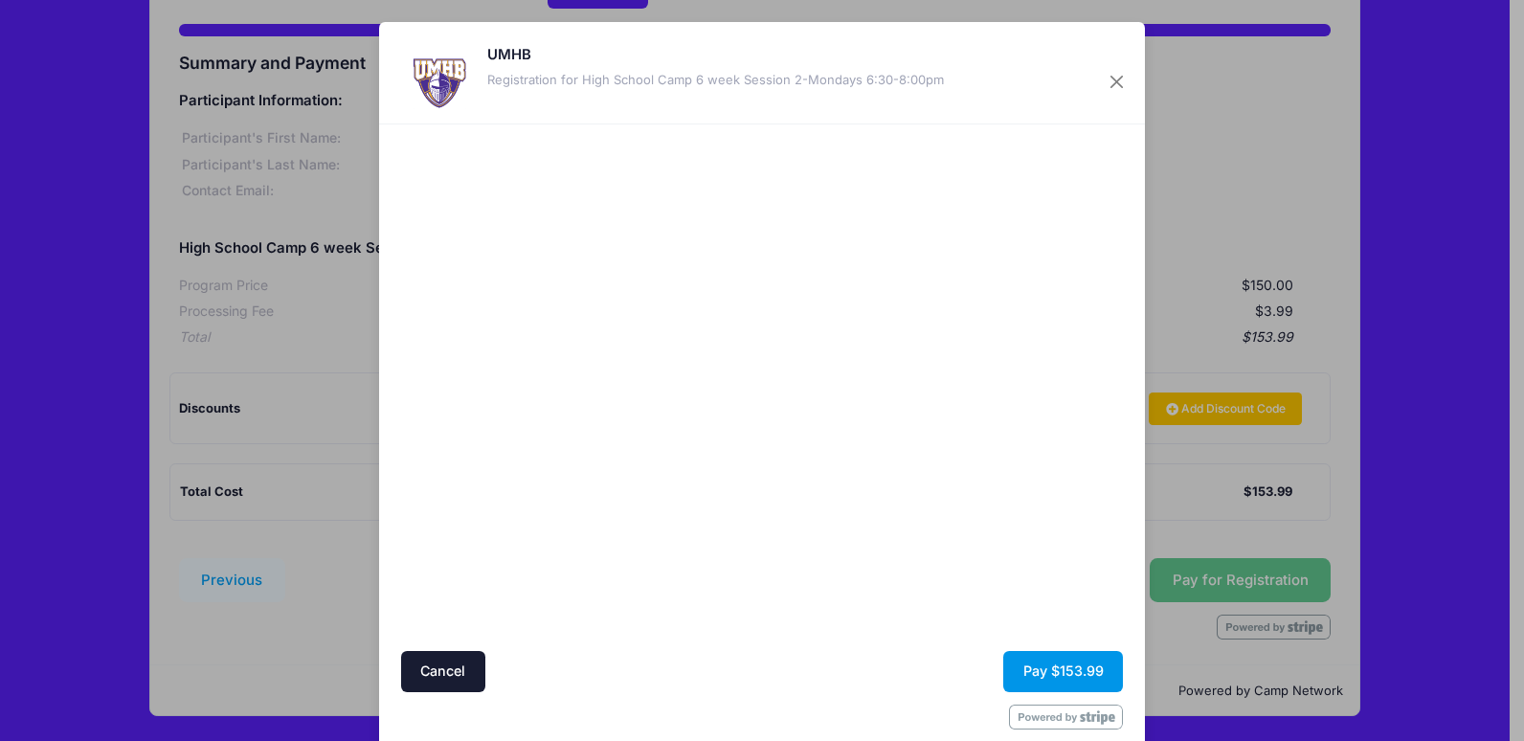
click at [1064, 672] on button "Pay $153.99" at bounding box center [1063, 671] width 120 height 41
